Goal: Information Seeking & Learning: Learn about a topic

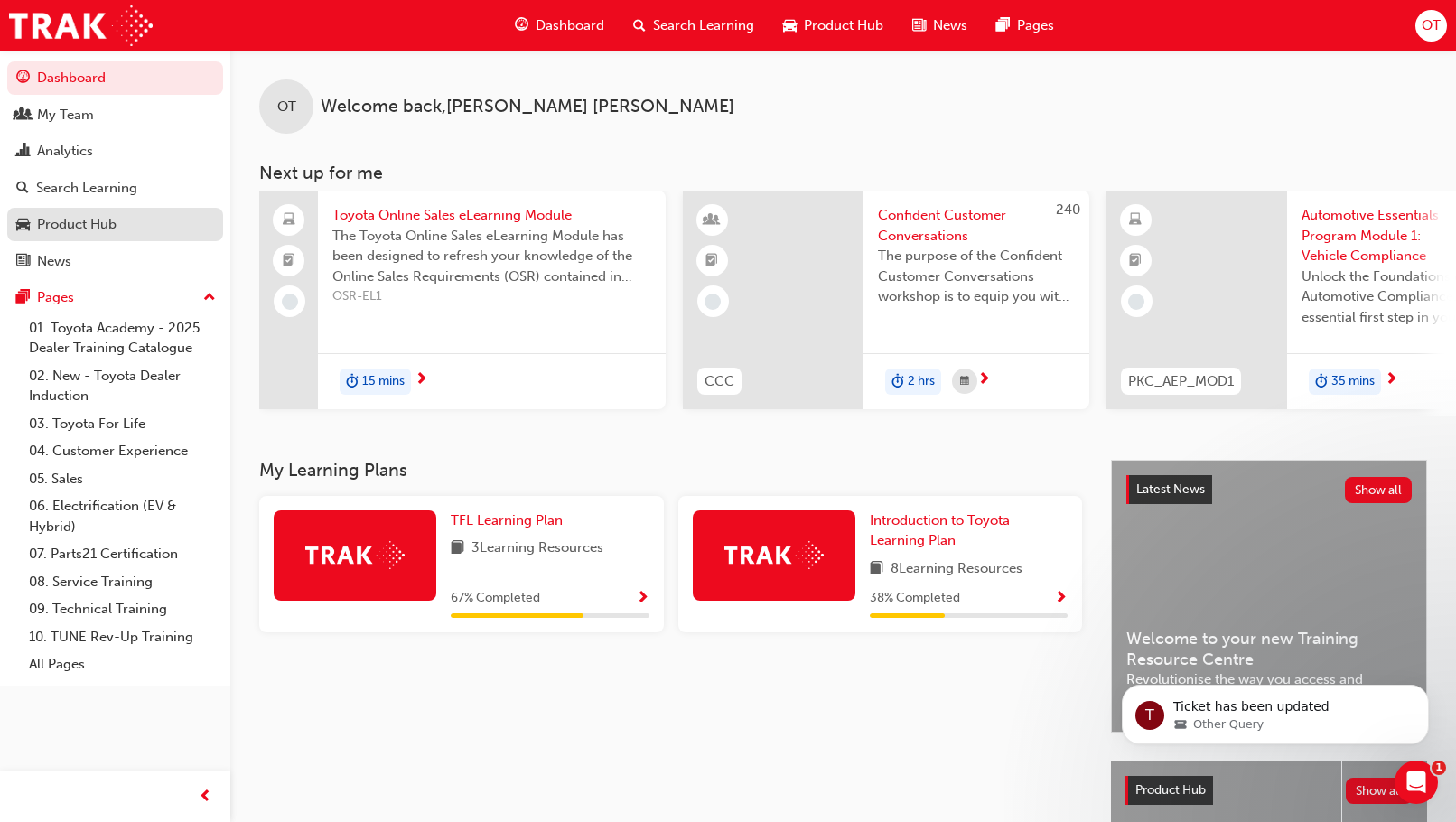
drag, startPoint x: 91, startPoint y: 215, endPoint x: 75, endPoint y: 214, distance: 16.0
click at [91, 215] on div "Product Hub" at bounding box center [77, 224] width 80 height 20
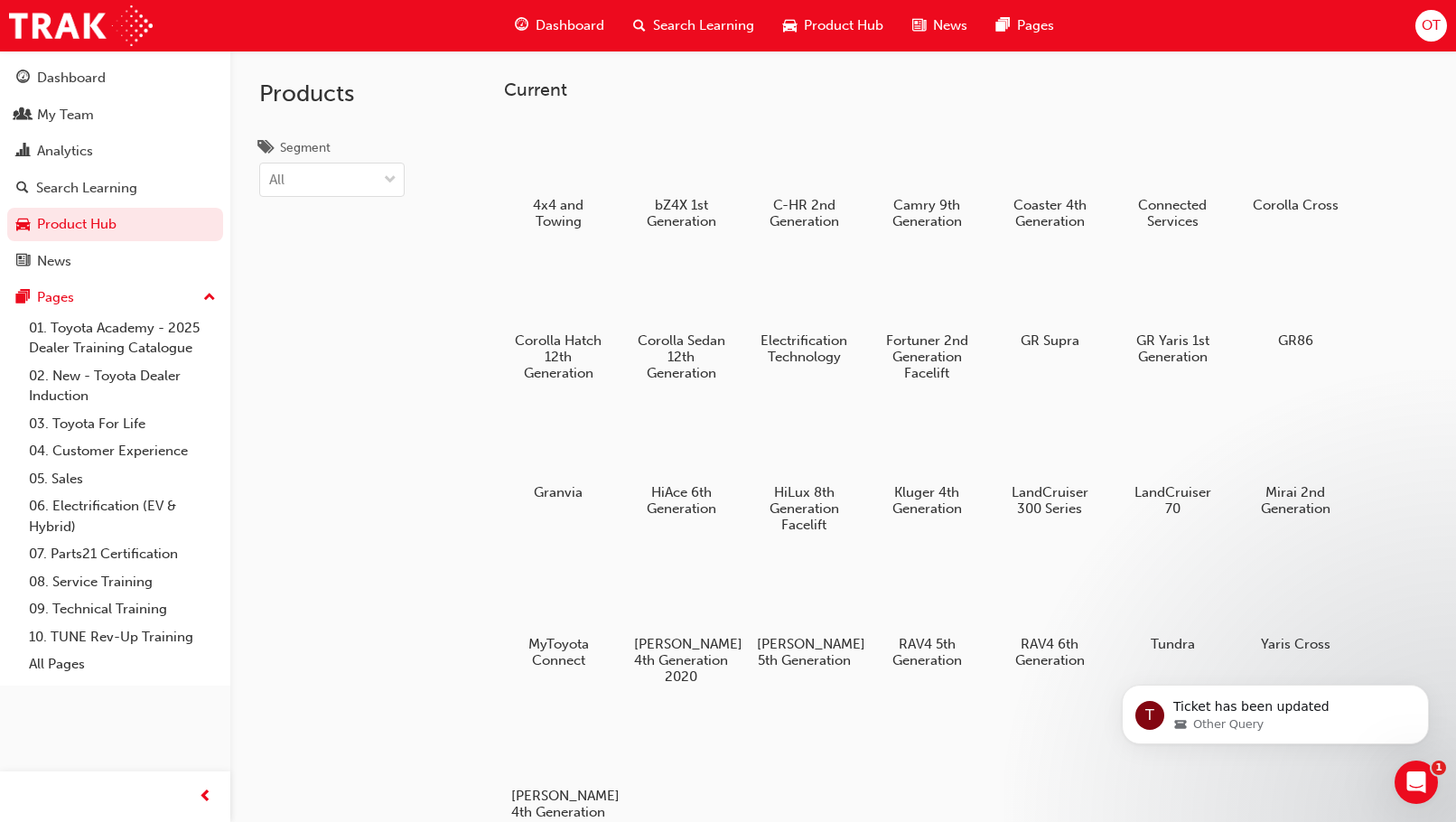
click at [1050, 735] on div "4x4 and Towing bZ4X 1st Generation C-HR 2nd Generation Camry 9th Generation Coa…" at bounding box center [965, 477] width 923 height 726
click at [1057, 634] on div "RAV4 6th Generation" at bounding box center [1050, 614] width 115 height 128
click at [945, 652] on h5 "RAV4 5th Generation" at bounding box center [927, 653] width 100 height 34
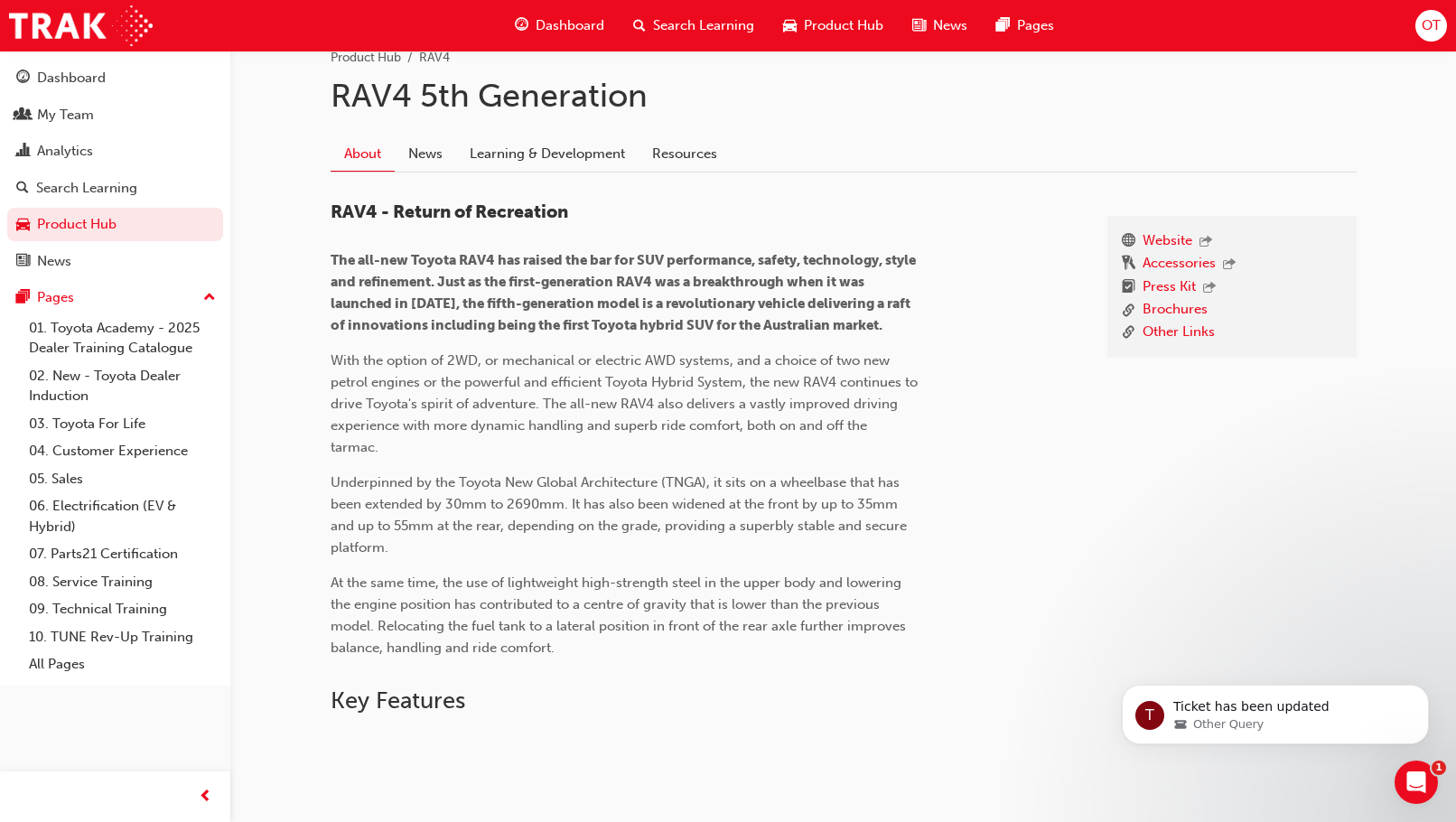
scroll to position [361, 0]
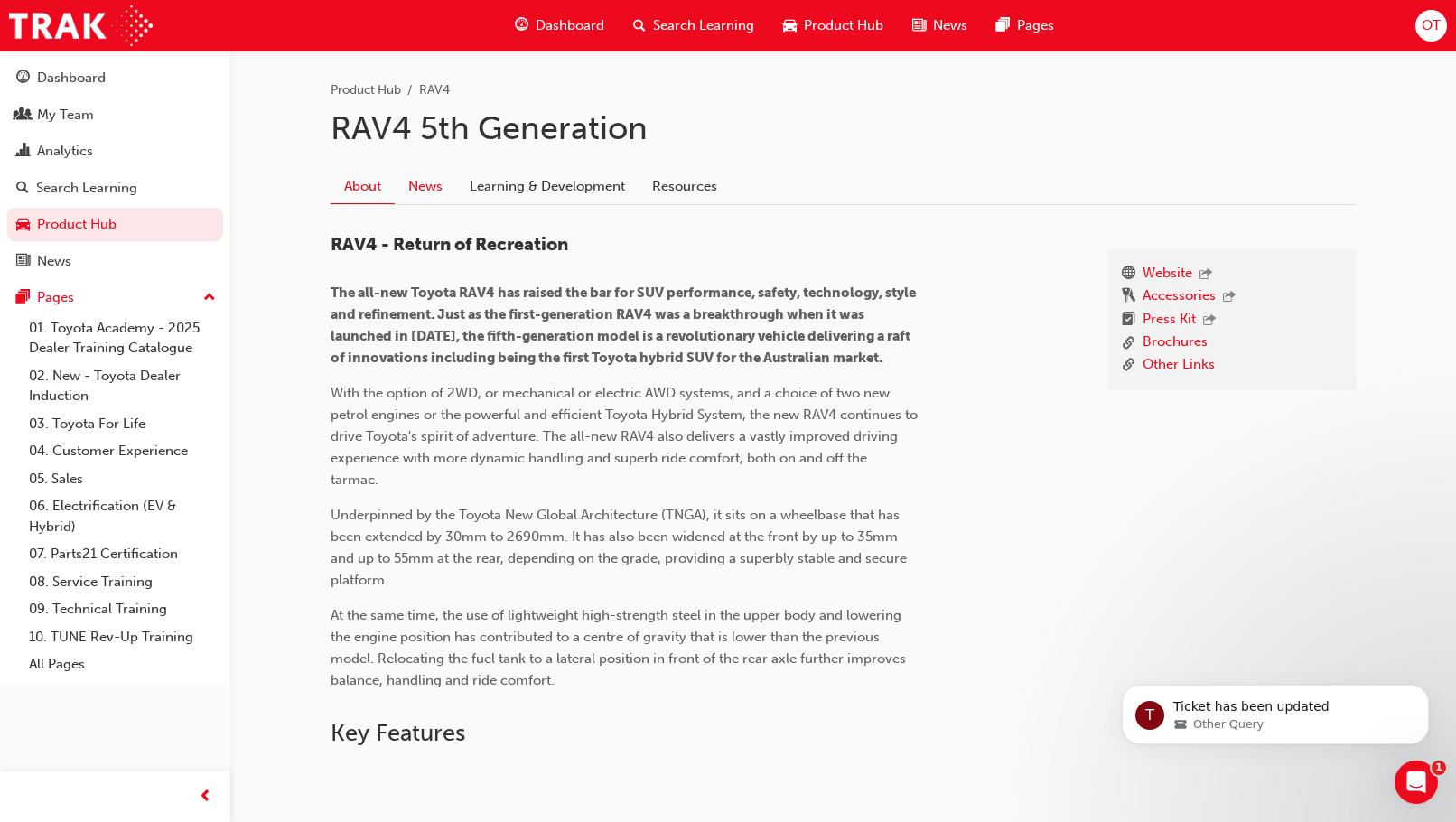
click at [430, 182] on link "News" at bounding box center [425, 185] width 61 height 34
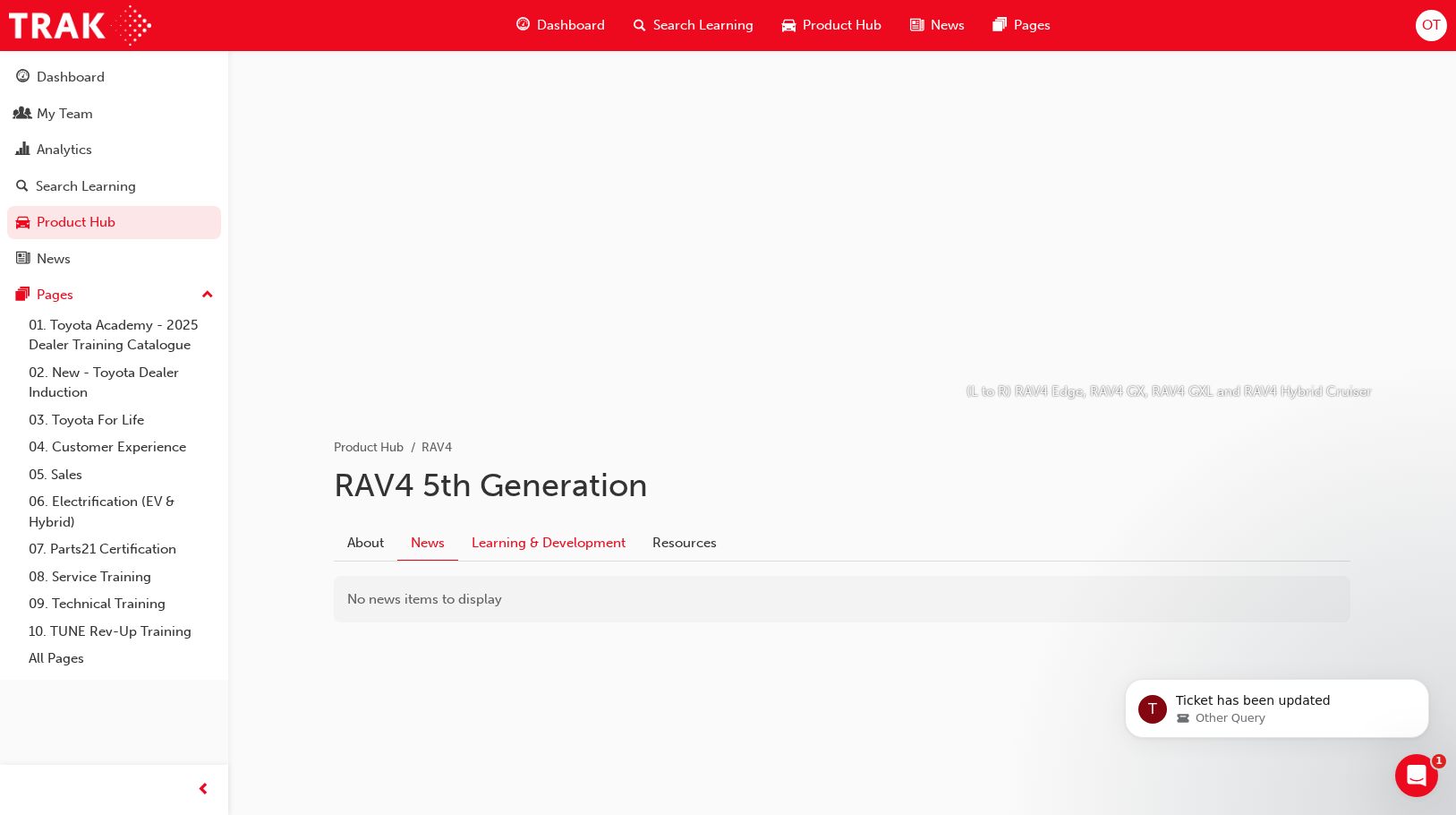
click at [544, 547] on link "Learning & Development" at bounding box center [548, 542] width 181 height 34
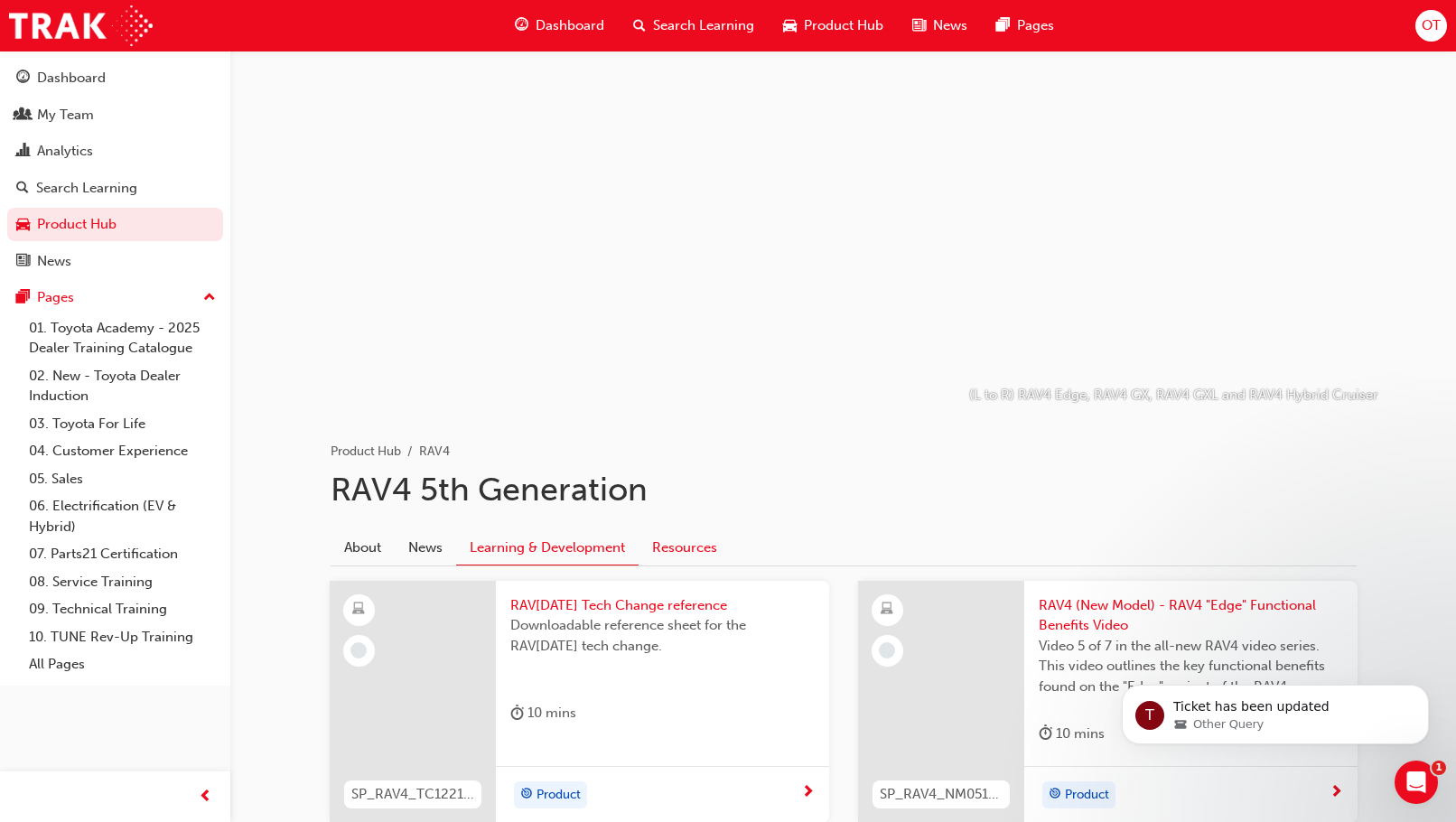
click at [688, 538] on link "Resources" at bounding box center [684, 546] width 92 height 34
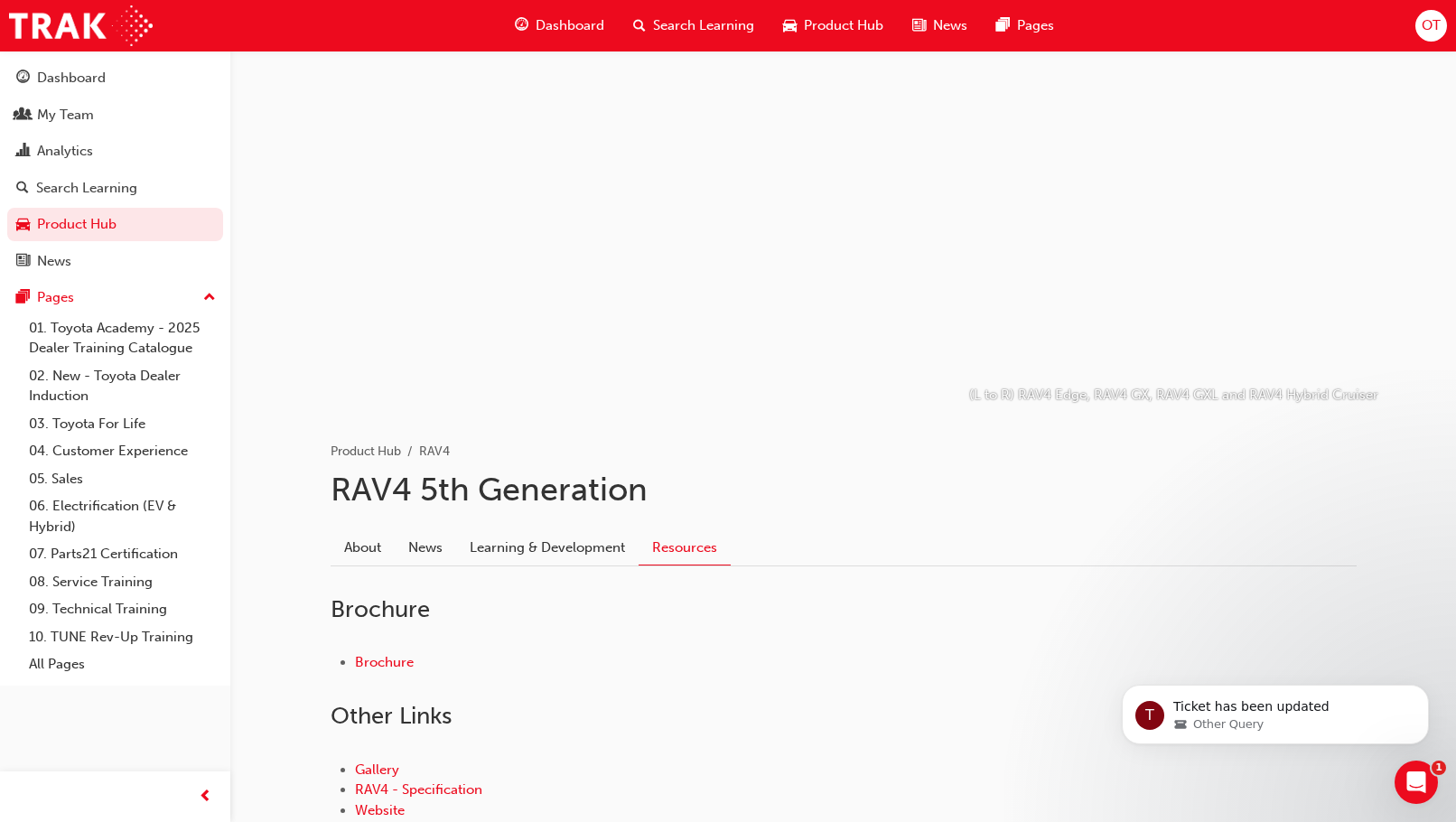
scroll to position [171, 0]
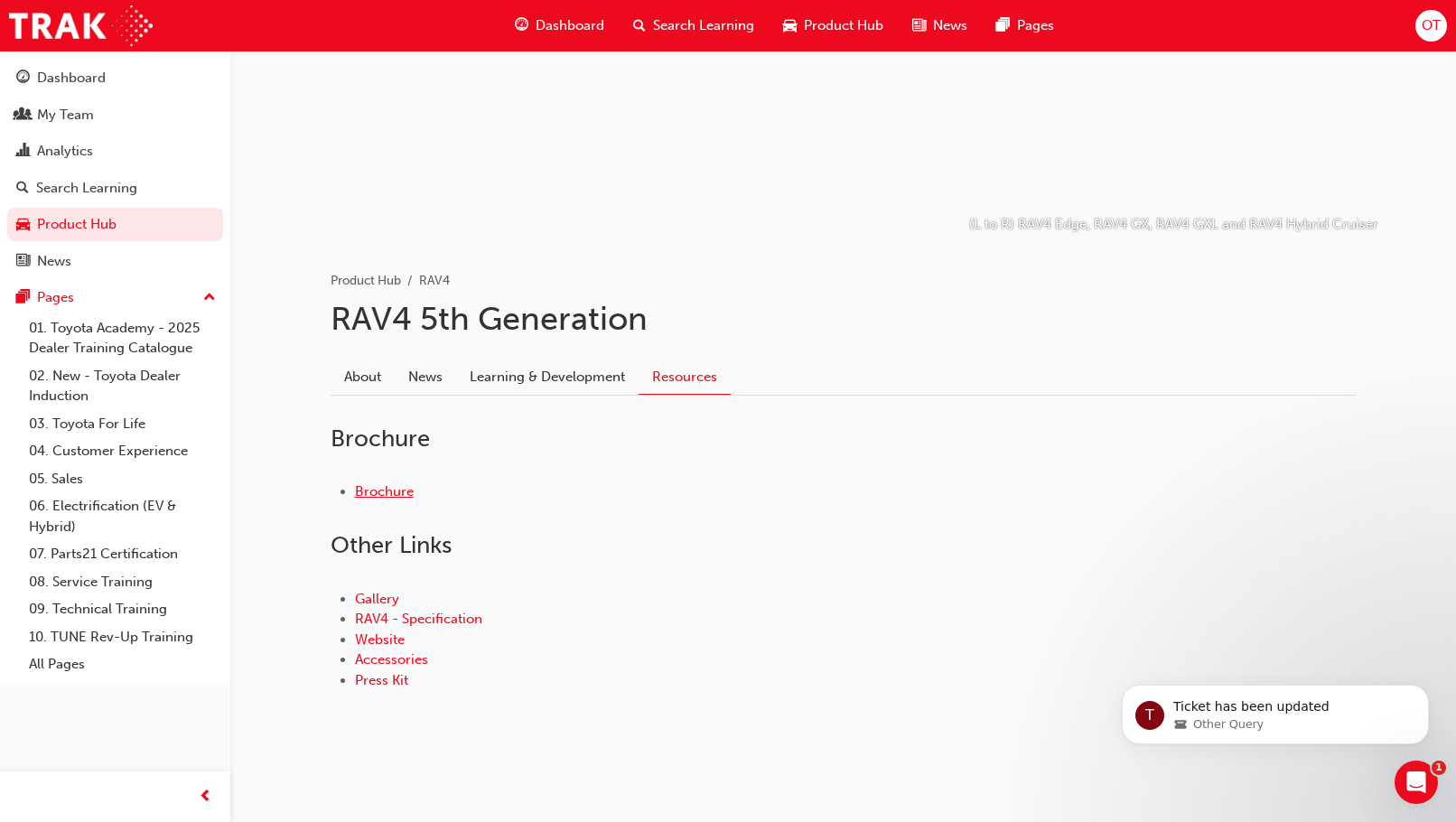
click at [389, 493] on link "Brochure" at bounding box center [384, 491] width 58 height 16
click at [411, 619] on link "RAV4 - Specification" at bounding box center [418, 618] width 127 height 16
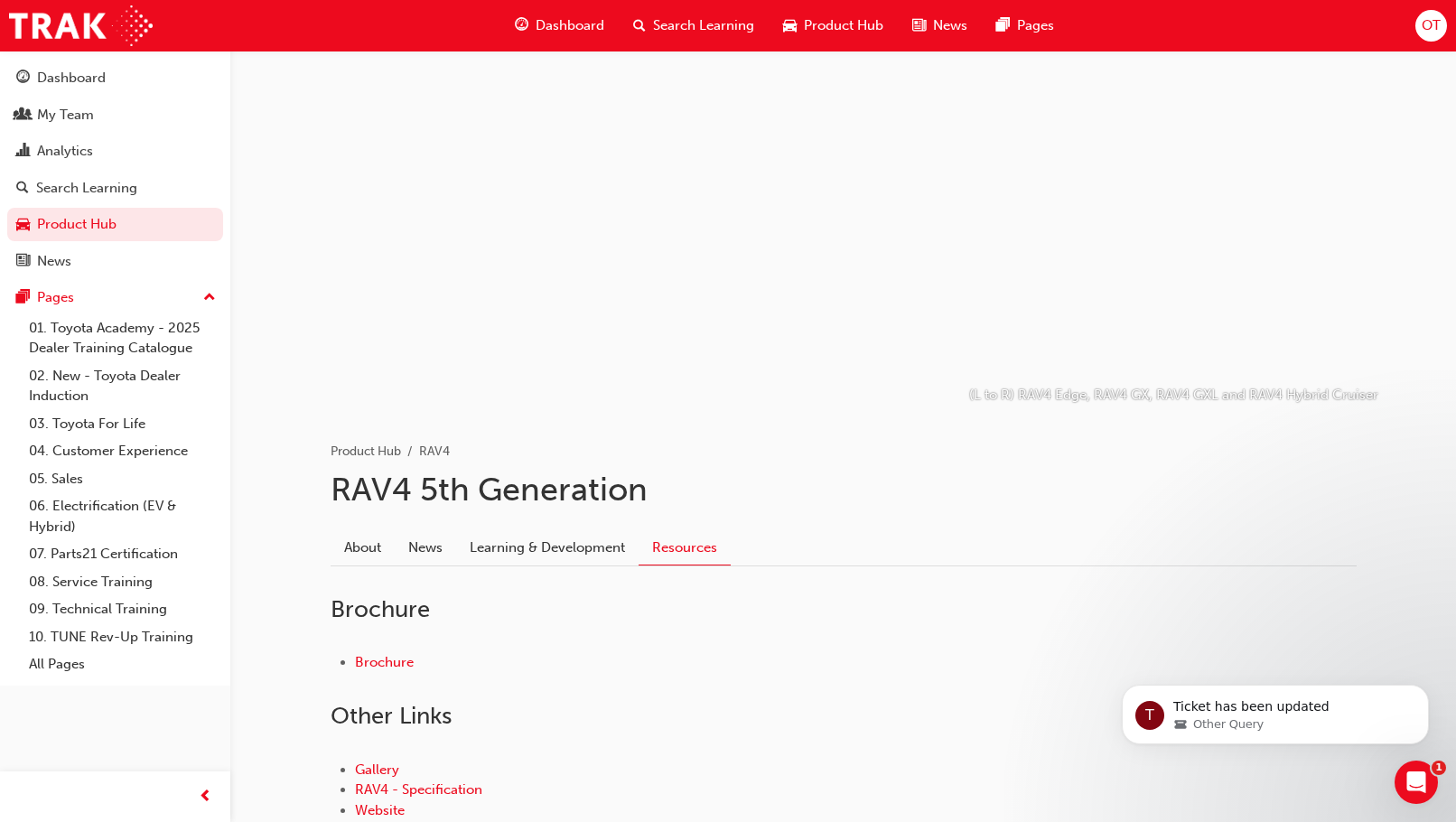
click at [1291, 568] on div "Brochure Brochure Other Links Gallery RAV4 - Specification Website Accessories …" at bounding box center [844, 728] width 1026 height 324
click at [1166, 531] on div "About News Learning & Development Resources" at bounding box center [844, 547] width 1026 height 36
click at [94, 231] on link "Product Hub" at bounding box center [115, 224] width 215 height 33
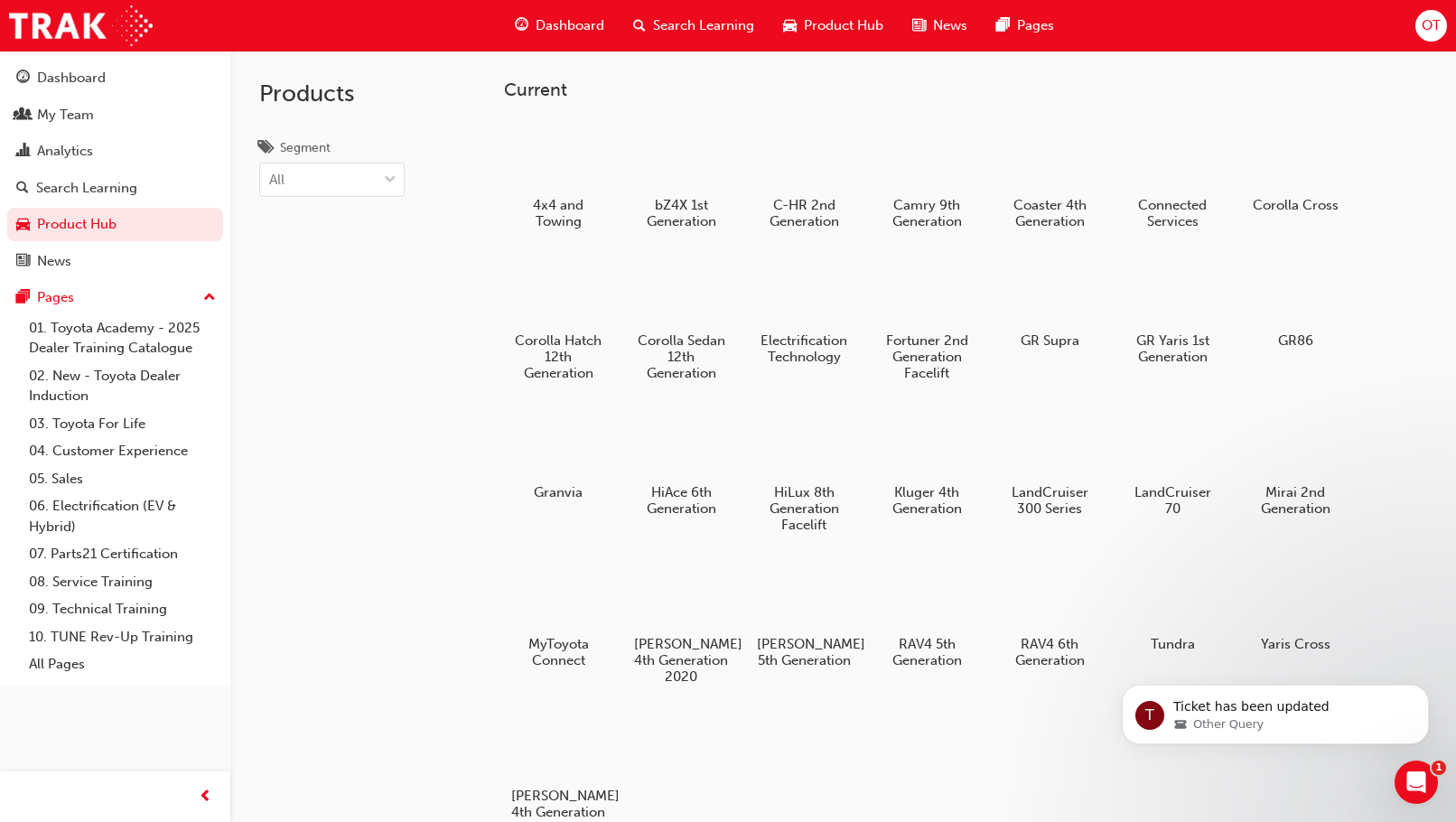
click at [568, 340] on h5 "Corolla Hatch 12th Generation" at bounding box center [559, 356] width 95 height 49
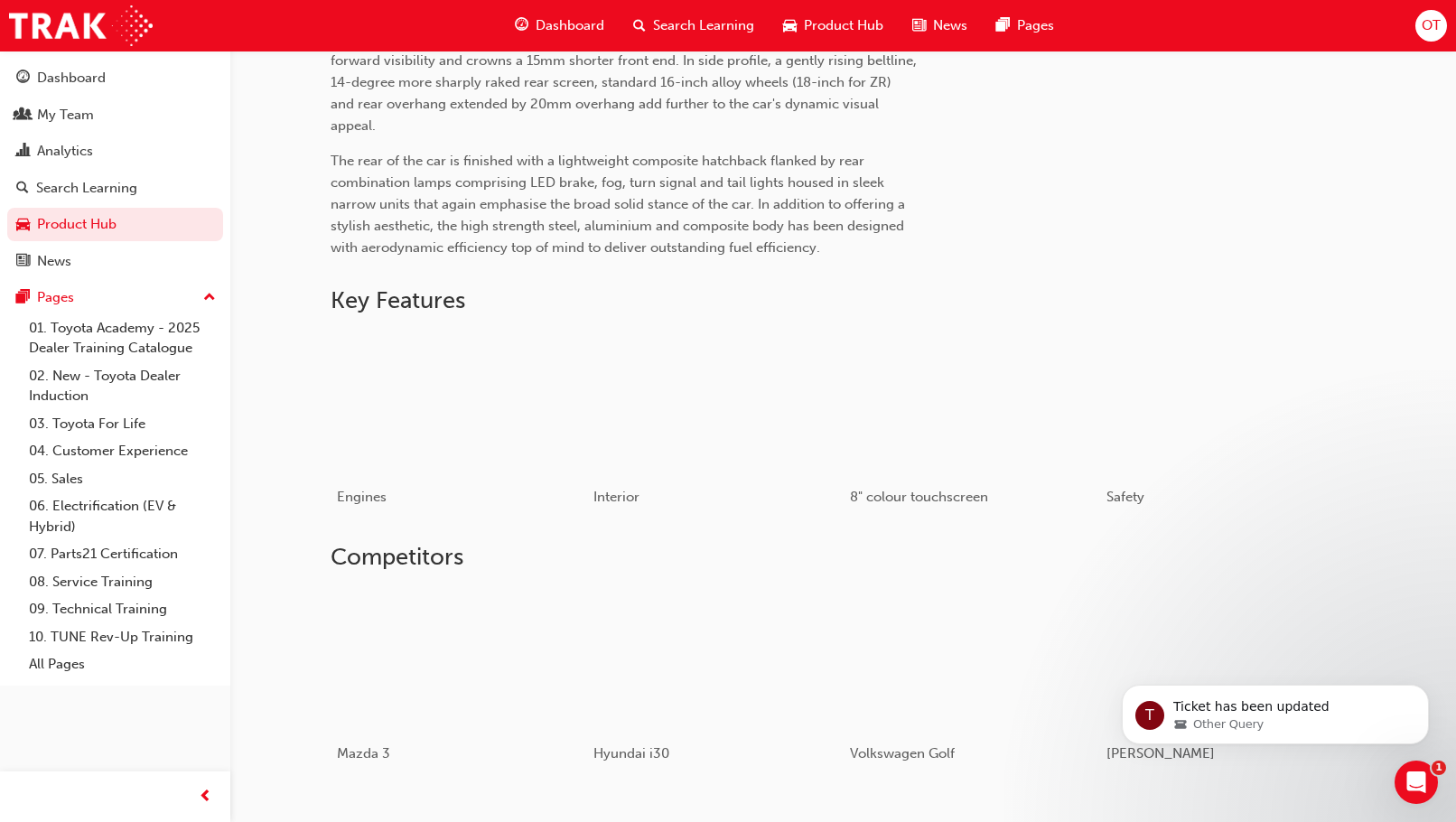
scroll to position [1084, 0]
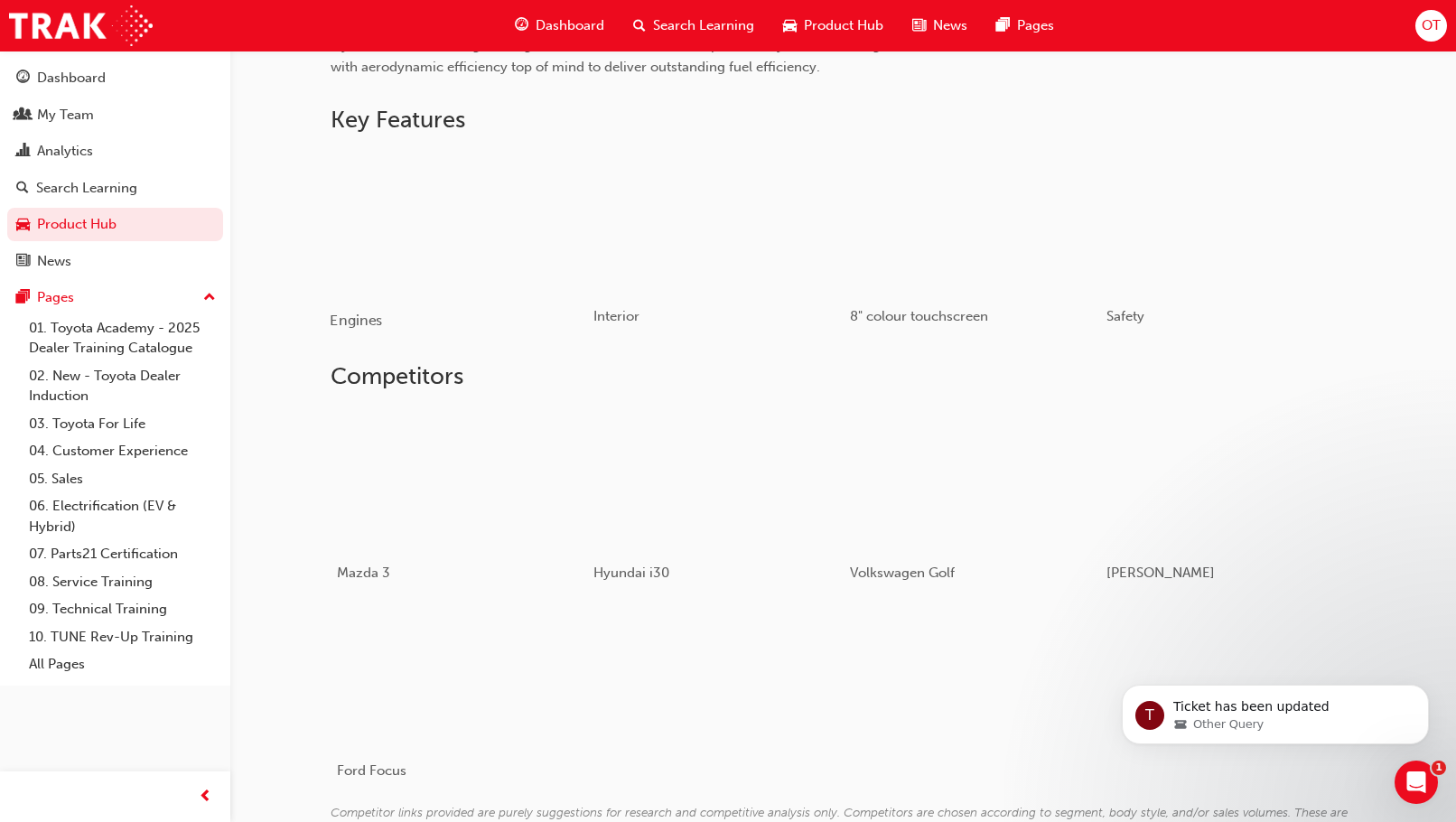
click at [371, 205] on div "button" at bounding box center [458, 221] width 257 height 145
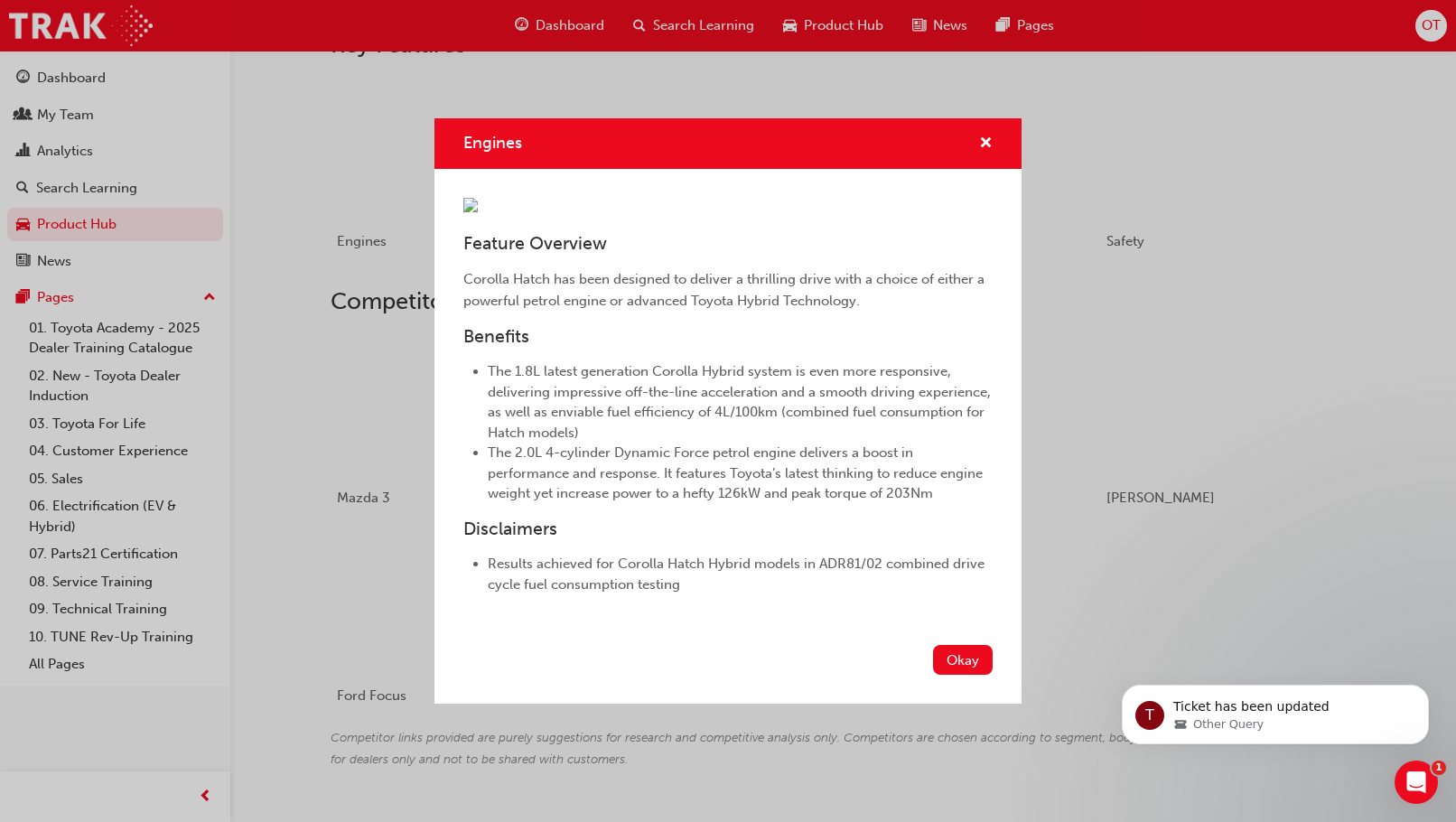
scroll to position [1188, 0]
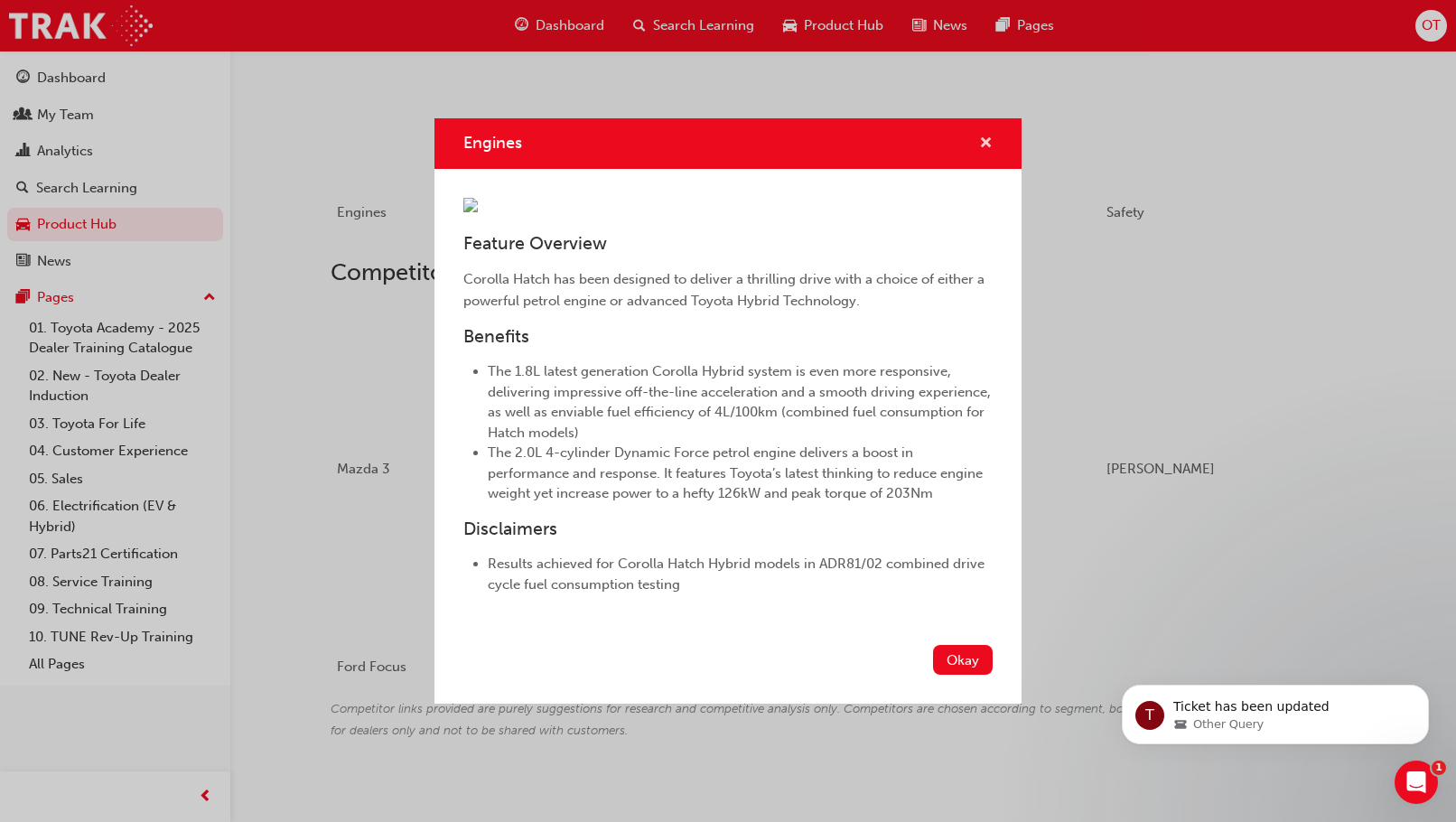
click at [989, 144] on span "cross-icon" at bounding box center [986, 145] width 14 height 16
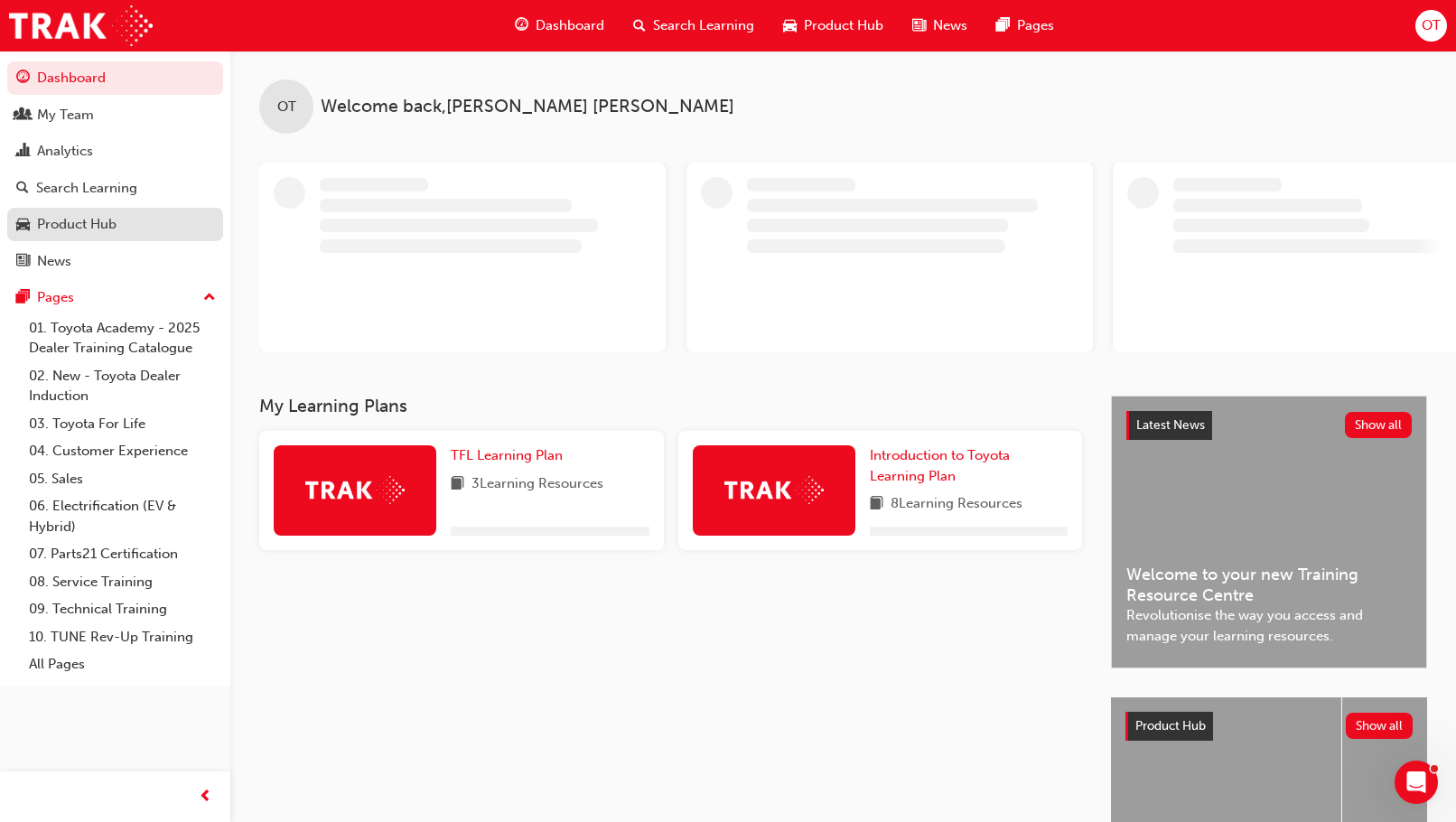
click at [85, 226] on div "Product Hub" at bounding box center [77, 224] width 80 height 20
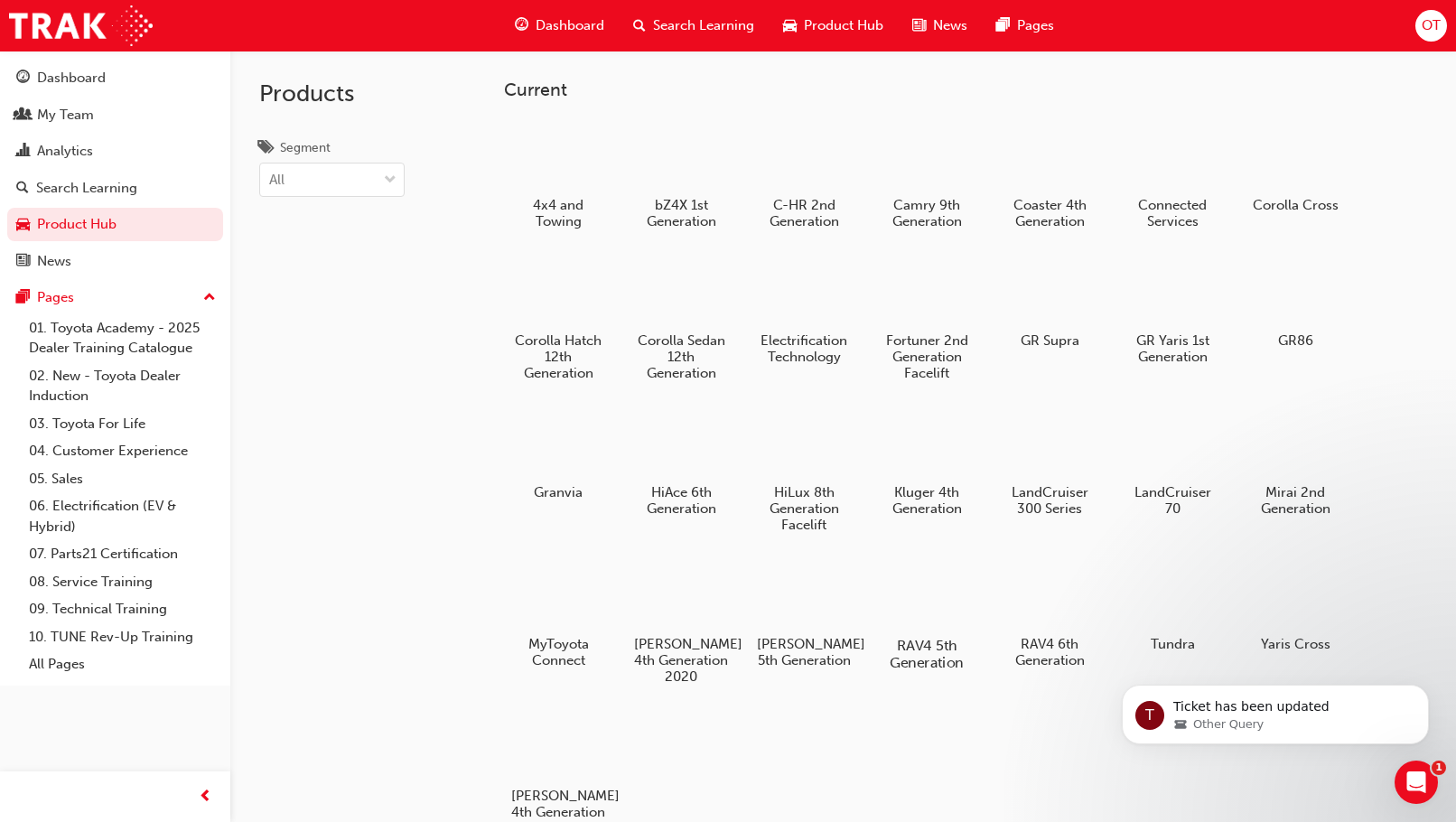
click at [953, 620] on div at bounding box center [927, 593] width 100 height 72
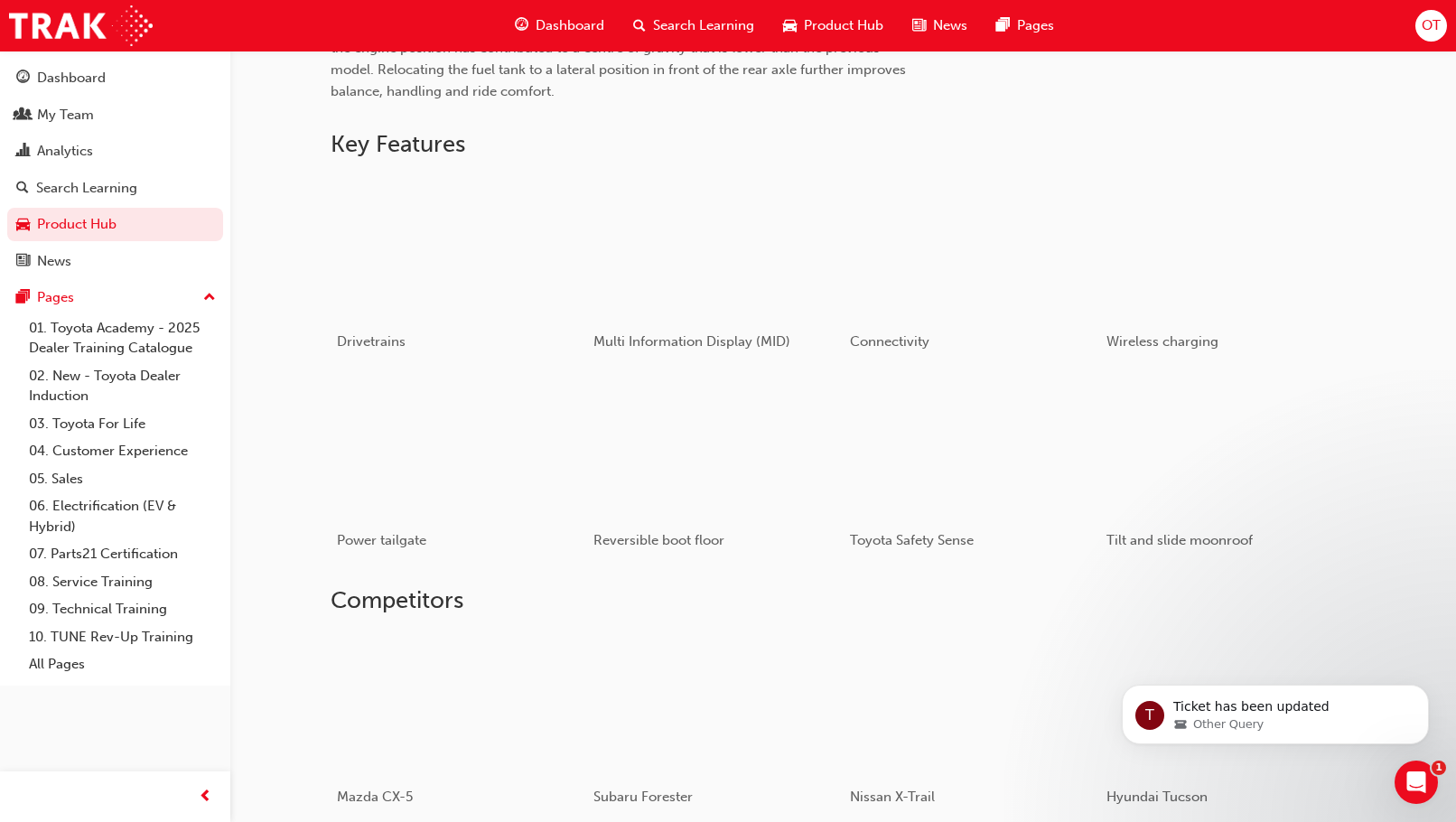
scroll to position [848, 0]
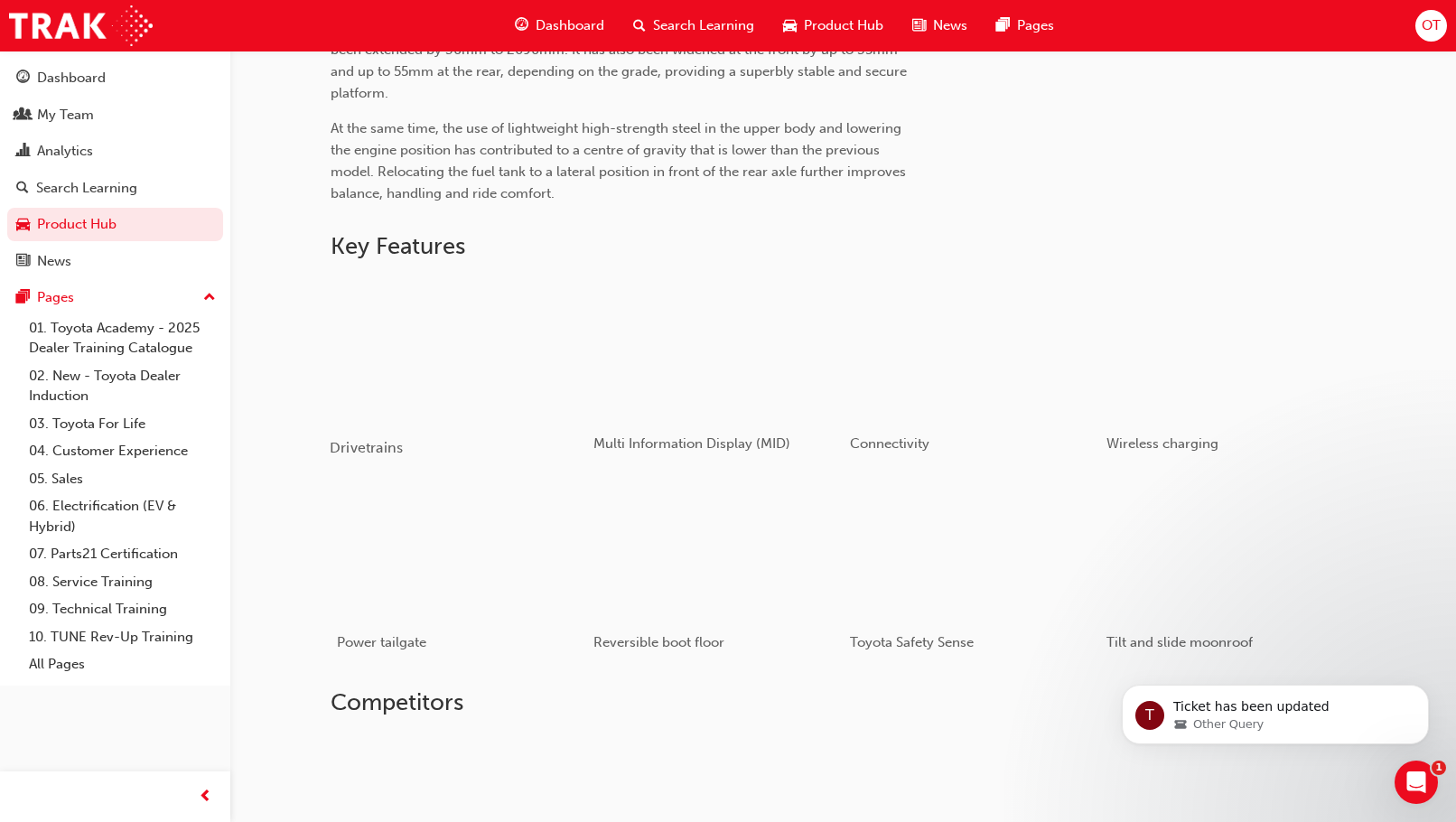
click at [450, 362] on div "button" at bounding box center [458, 348] width 257 height 145
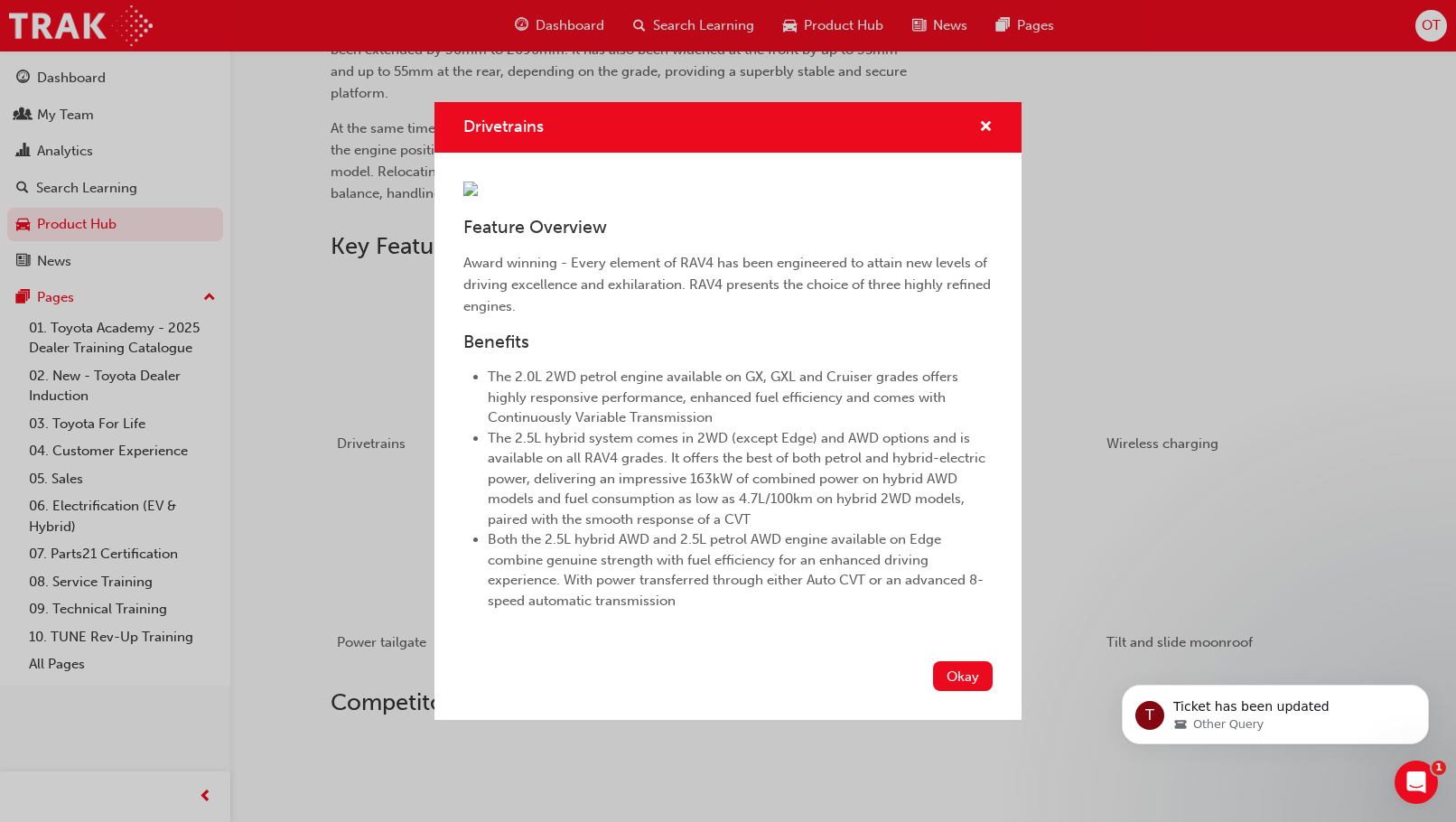
scroll to position [72, 0]
click at [478, 181] on img "Drivetrains" at bounding box center [470, 188] width 15 height 15
click at [1110, 140] on div "Drivetrains Feature Overview Award winning - Every element of RAV4 has been eng…" at bounding box center [728, 411] width 1456 height 822
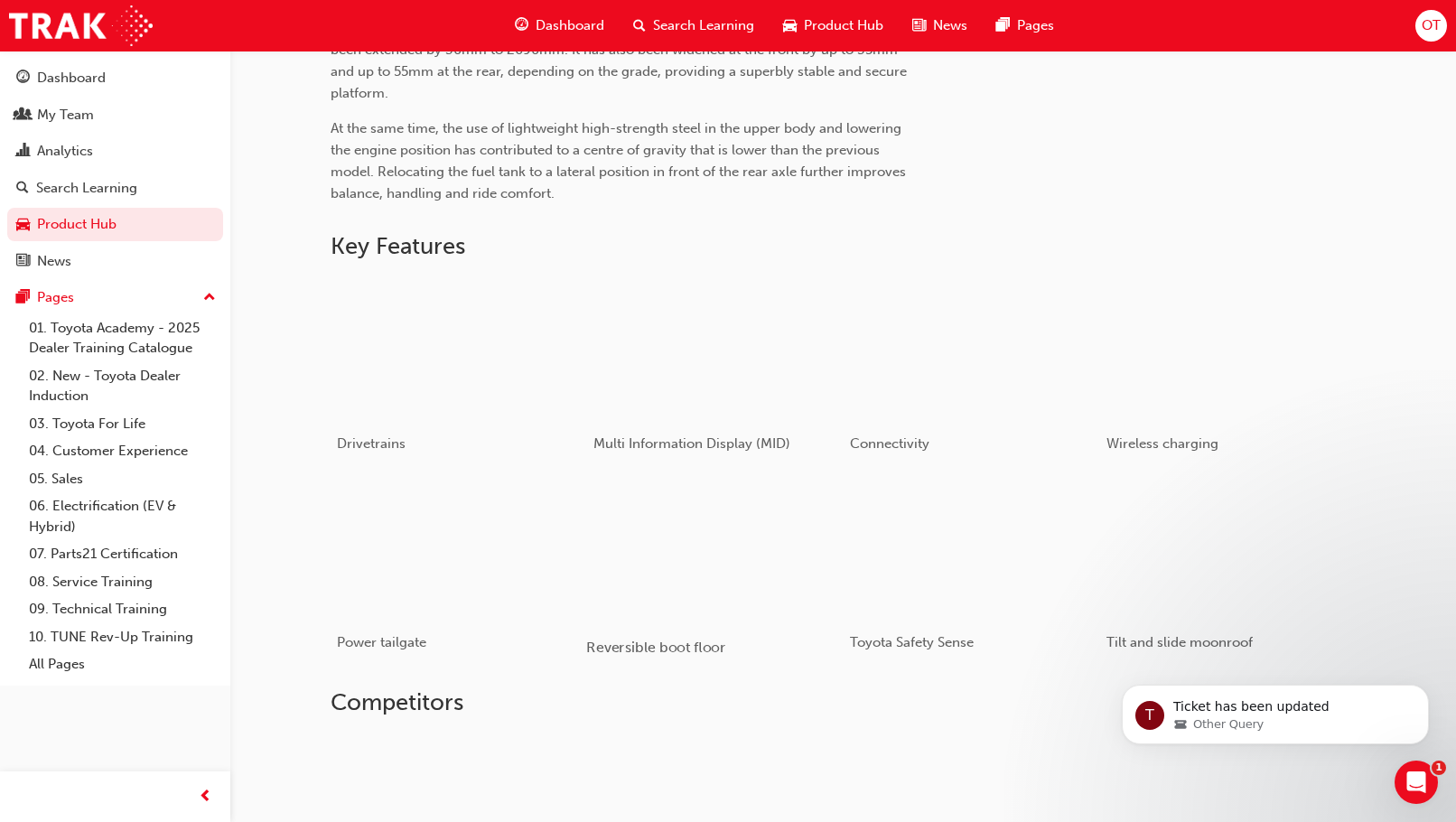
click at [702, 574] on div "button" at bounding box center [714, 547] width 257 height 145
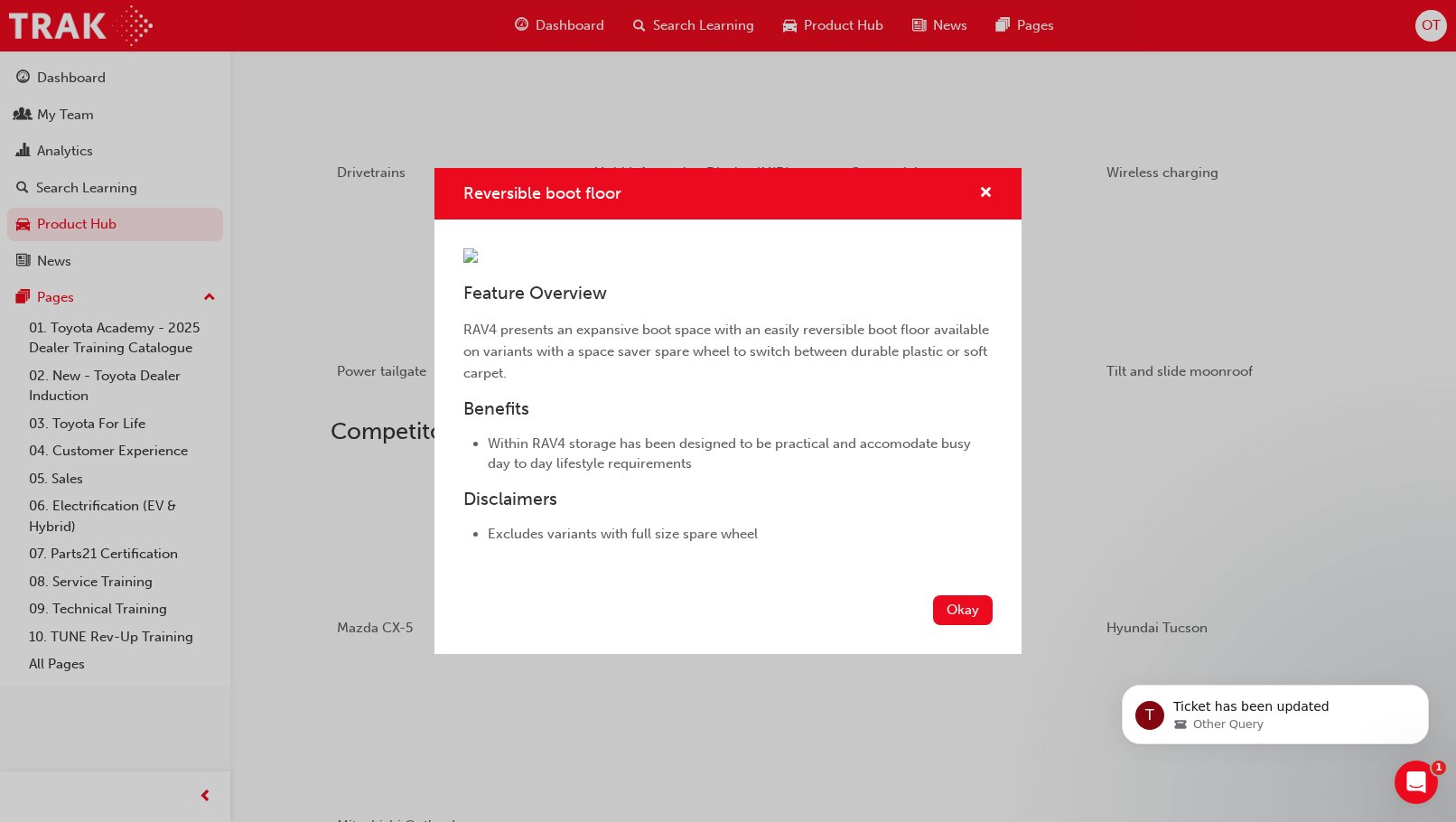
scroll to position [1029, 0]
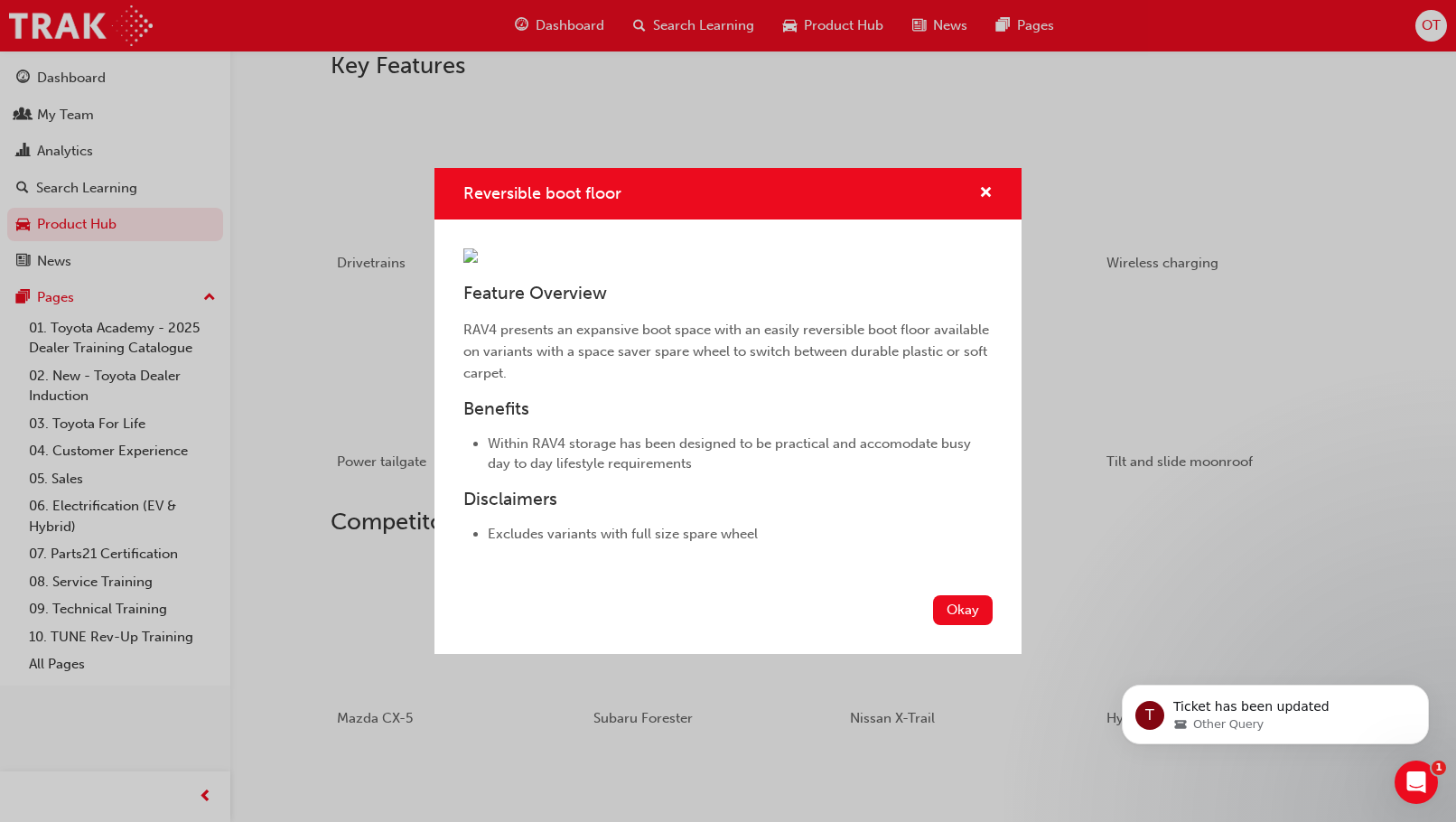
click at [478, 262] on img "Reversible boot floor" at bounding box center [470, 255] width 15 height 15
click at [996, 168] on div "Reversible boot floor" at bounding box center [728, 193] width 587 height 51
click at [989, 186] on span "cross-icon" at bounding box center [986, 194] width 14 height 16
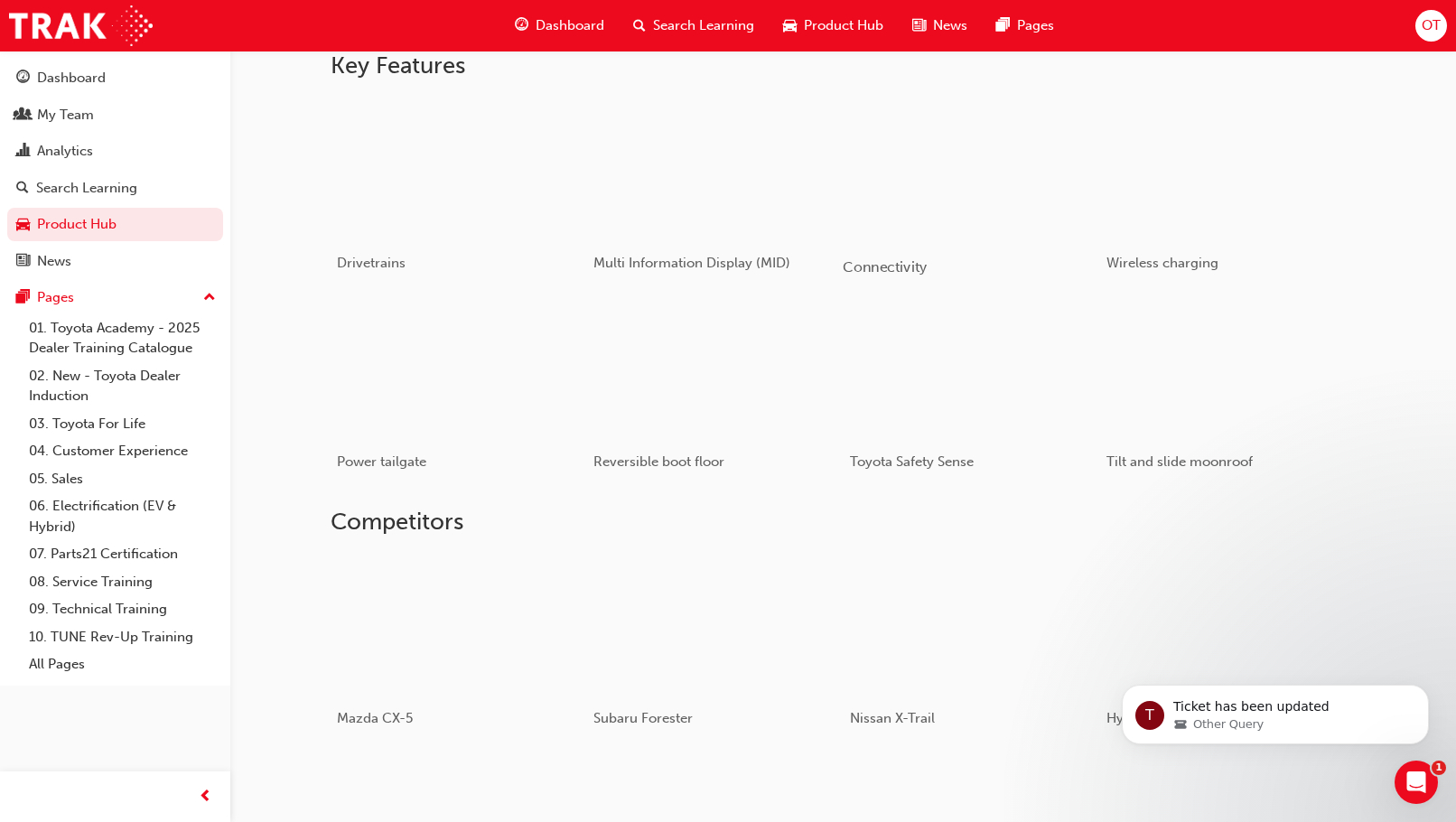
click at [1005, 149] on div "button" at bounding box center [971, 168] width 257 height 145
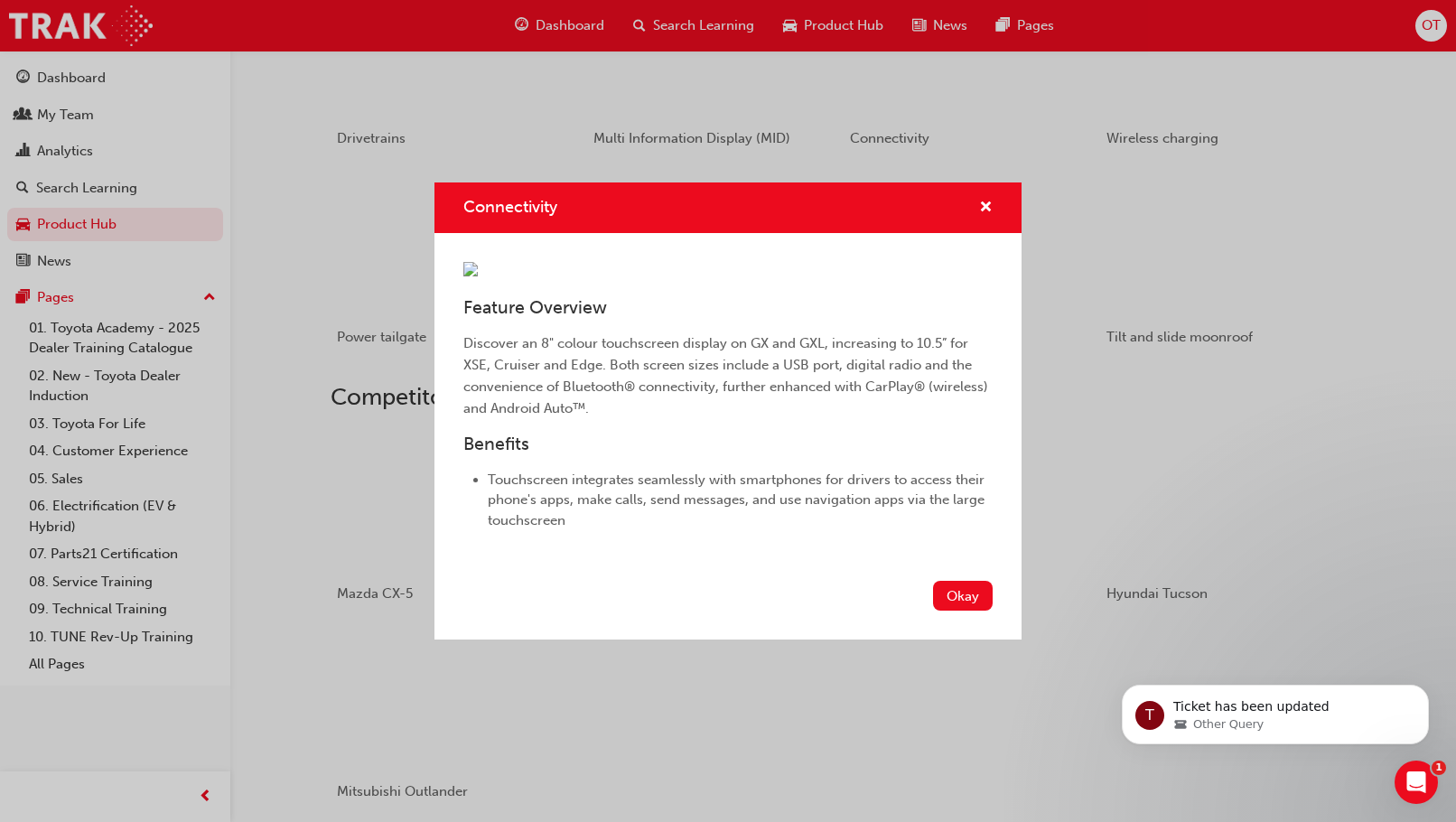
scroll to position [848, 0]
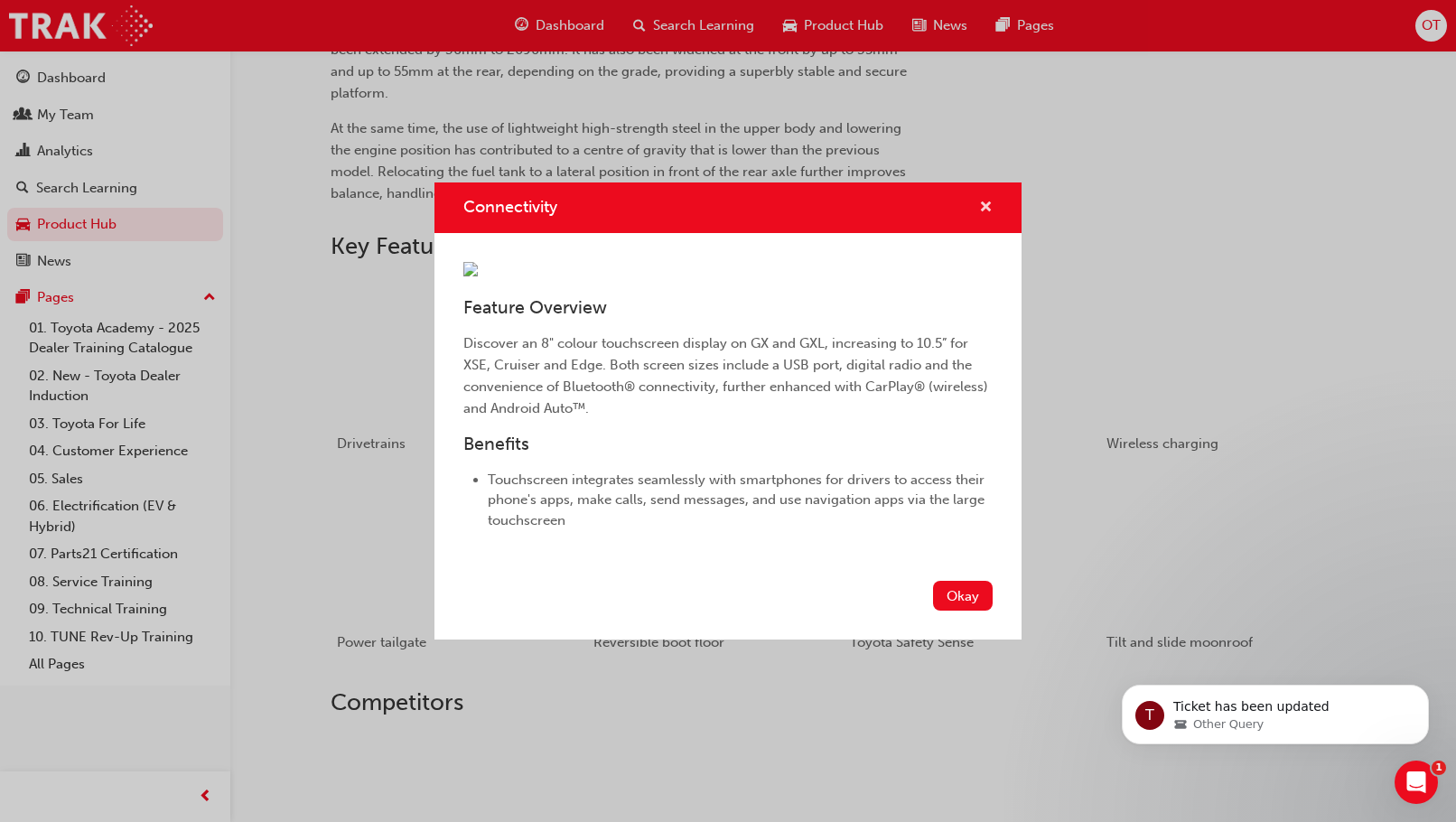
click at [984, 201] on span "cross-icon" at bounding box center [986, 209] width 14 height 16
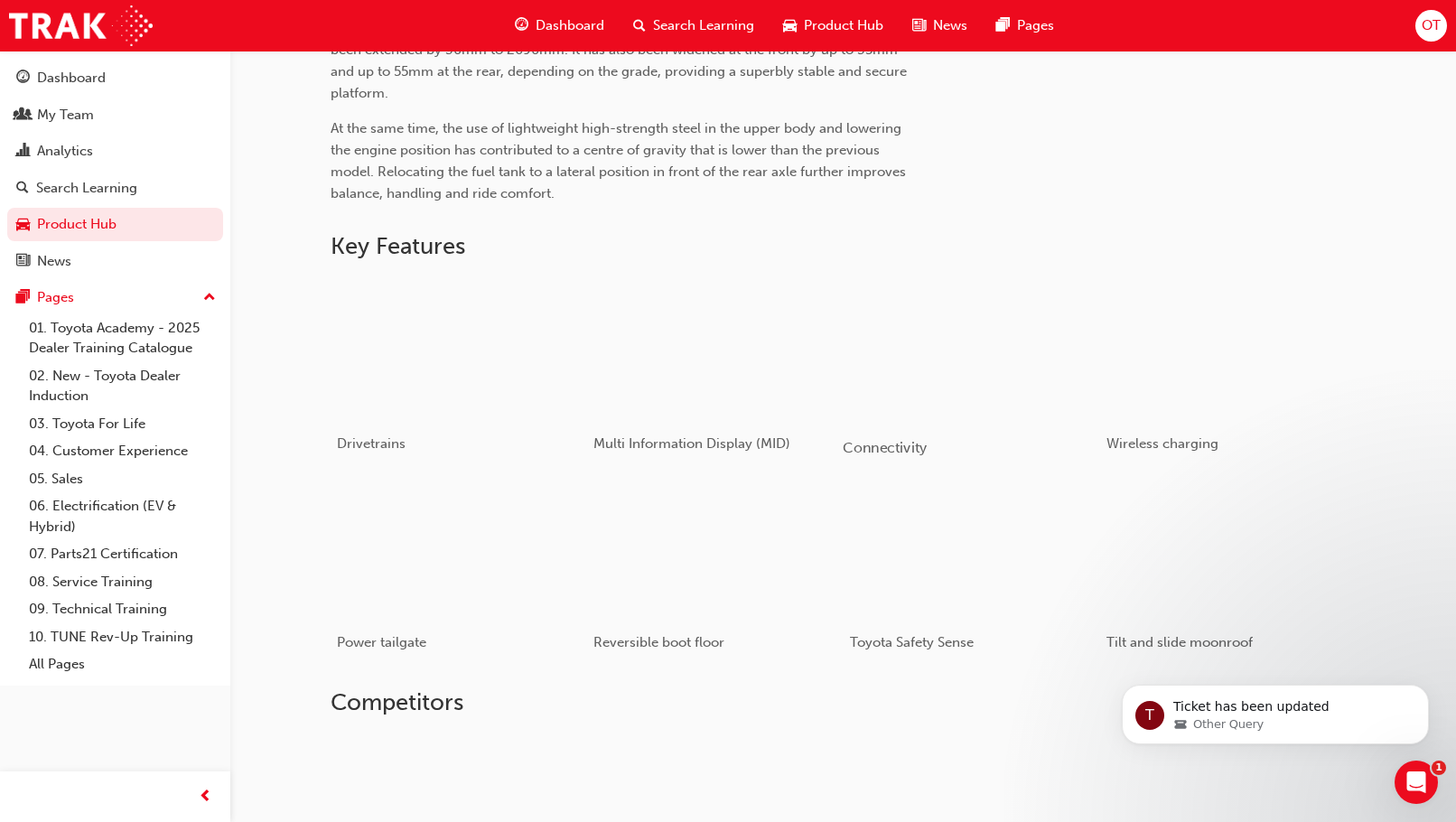
click at [1045, 343] on div "button" at bounding box center [971, 348] width 257 height 145
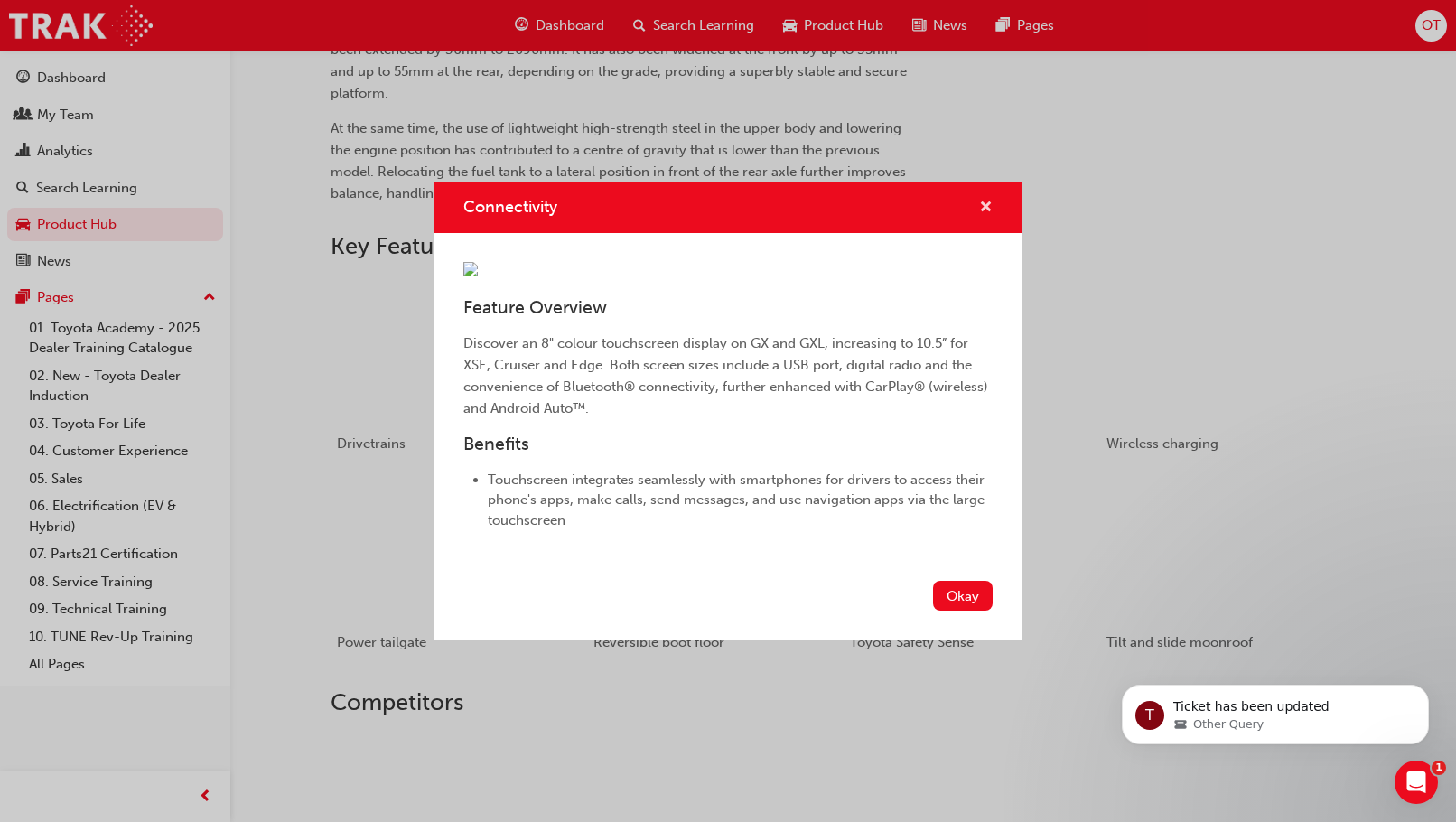
click at [990, 201] on span "cross-icon" at bounding box center [986, 209] width 14 height 16
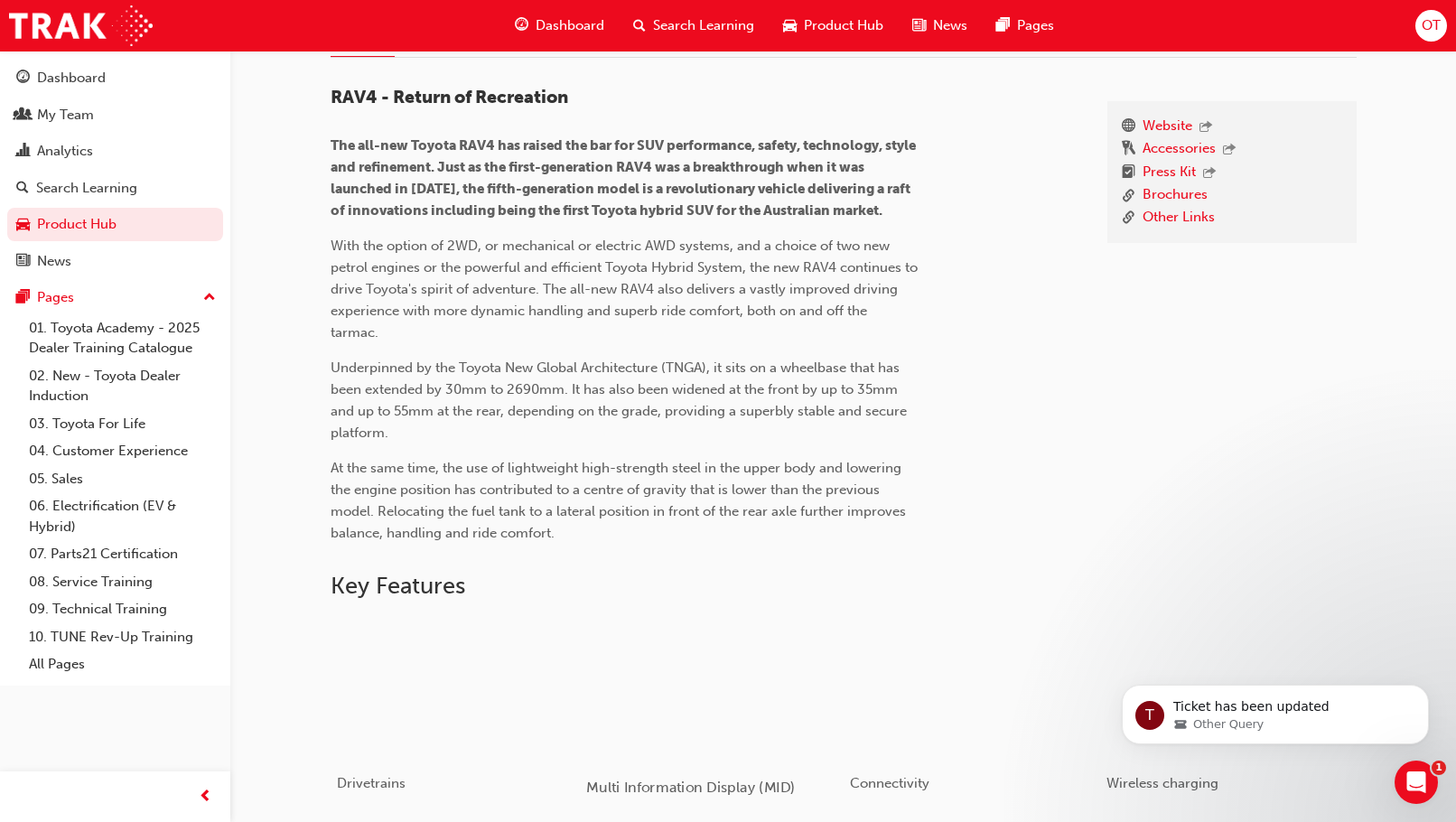
scroll to position [668, 0]
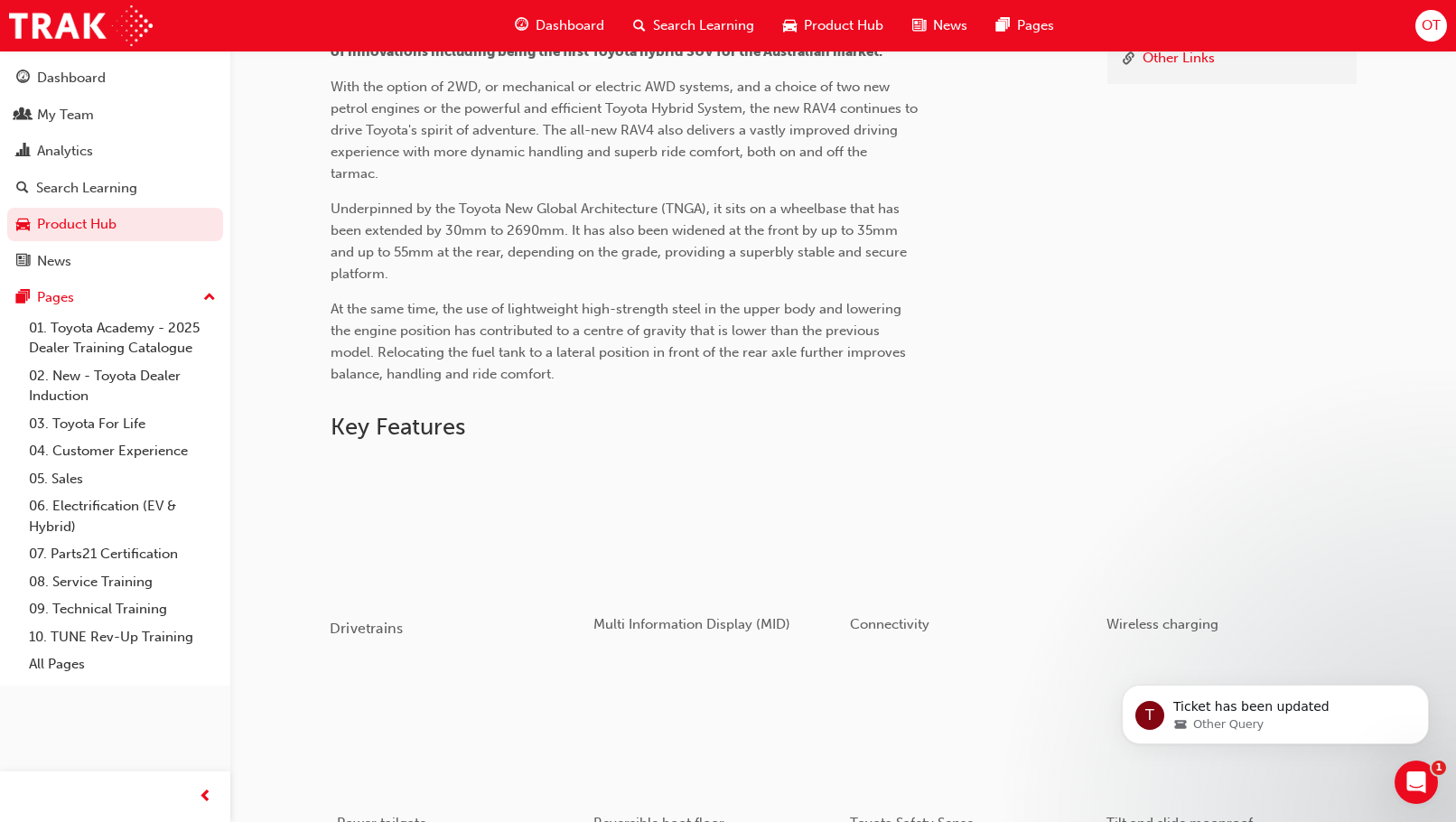
click at [513, 495] on div "button" at bounding box center [458, 529] width 257 height 145
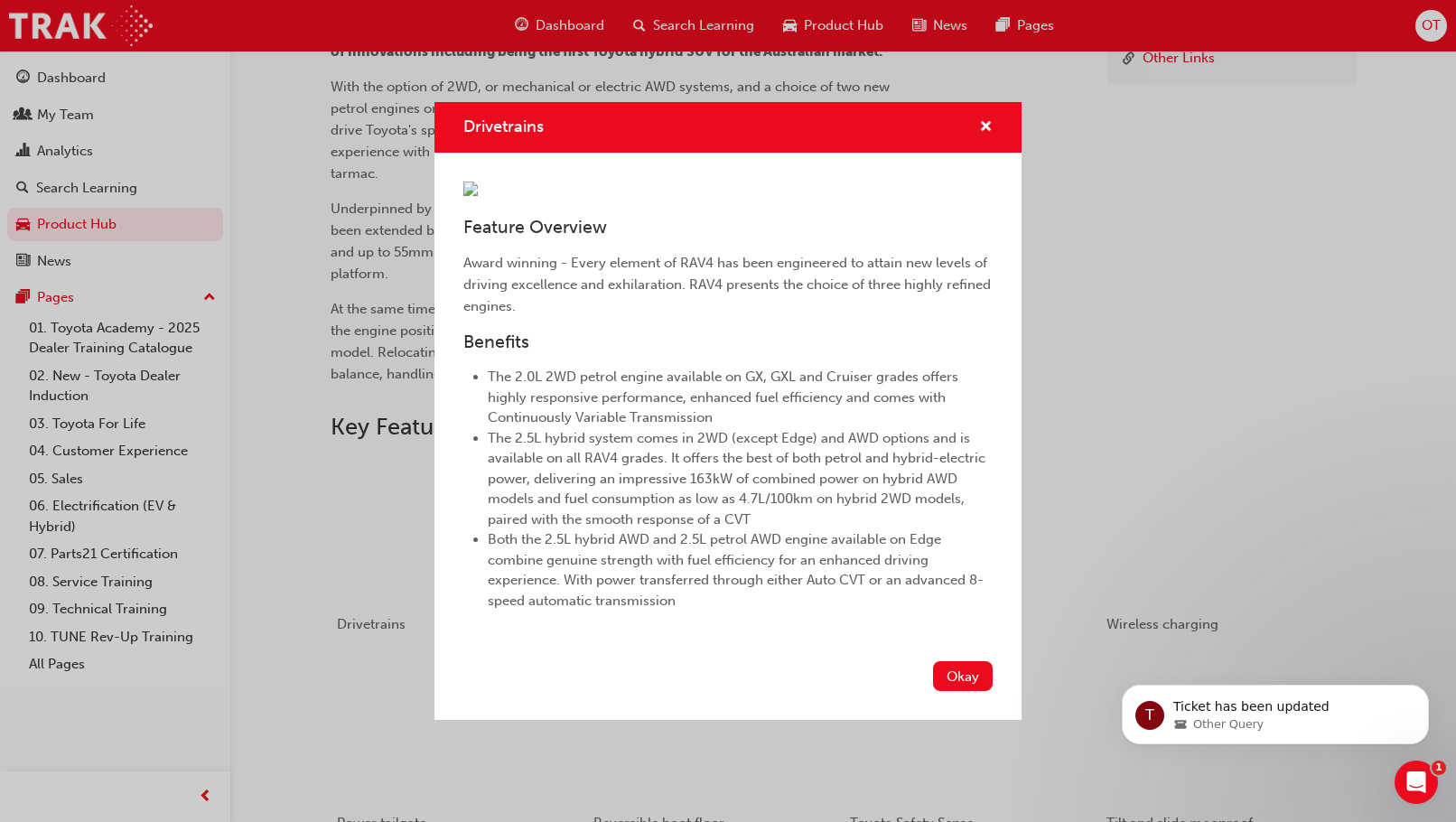
scroll to position [72, 0]
click at [969, 691] on button "Okay" at bounding box center [962, 675] width 59 height 30
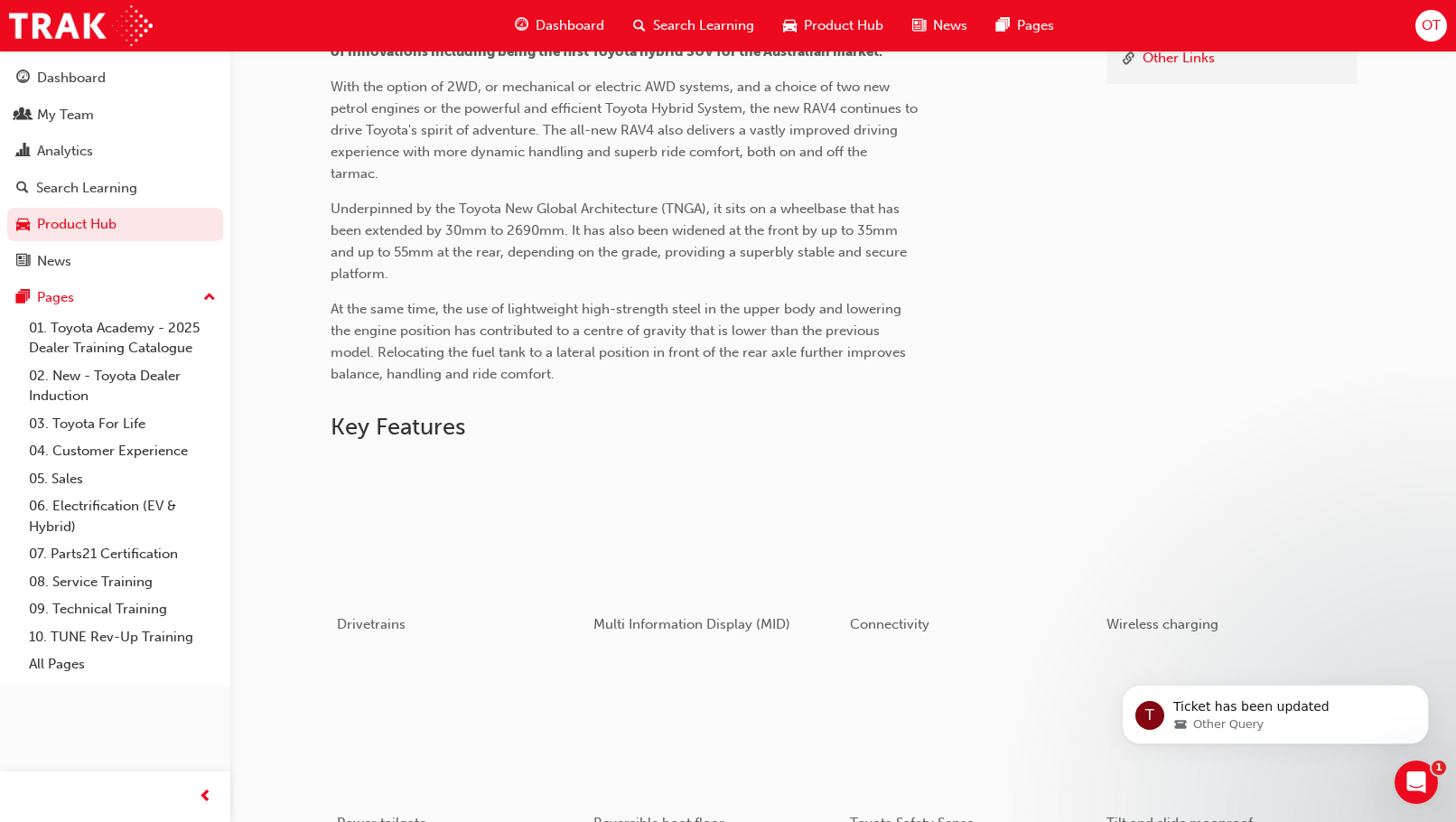
drag, startPoint x: 1200, startPoint y: 337, endPoint x: 1201, endPoint y: 323, distance: 14.0
click at [1201, 323] on div "Website Accessories Press Kit Brochures Other Links" at bounding box center [1232, 155] width 249 height 427
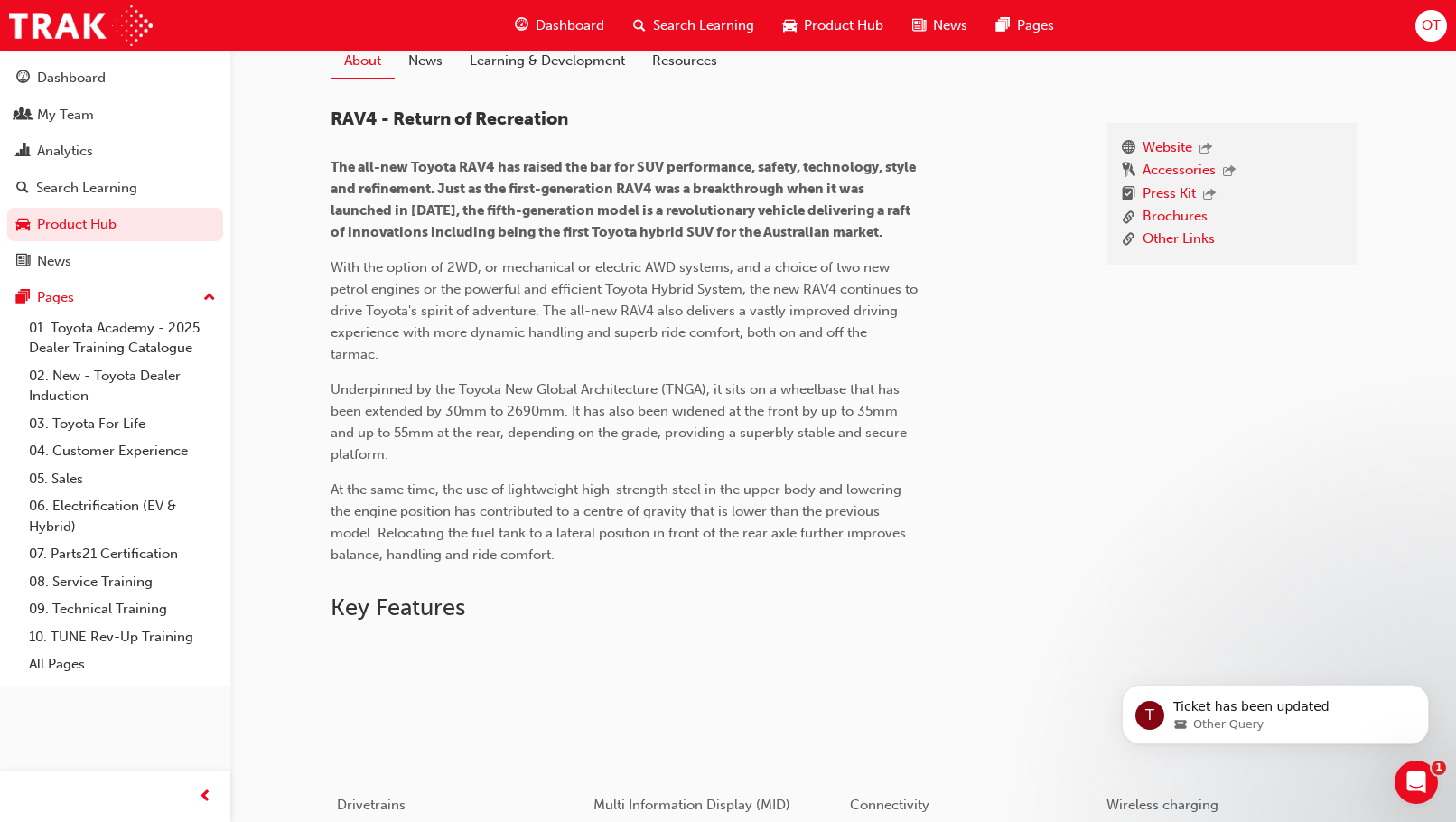
scroll to position [215, 0]
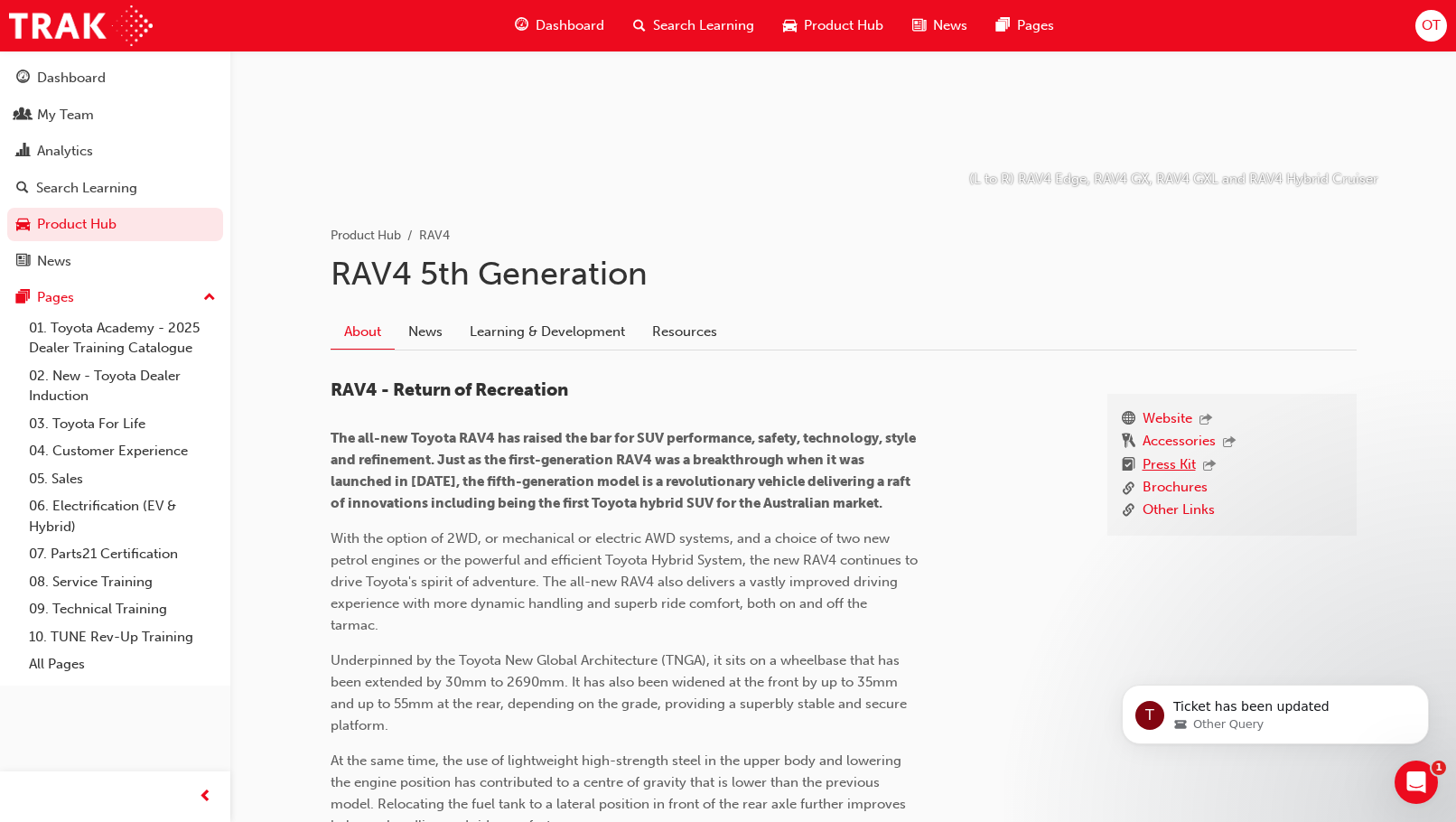
click at [1171, 466] on link "Press Kit" at bounding box center [1169, 466] width 53 height 23
